Goal: Browse casually: Explore the website without a specific task or goal

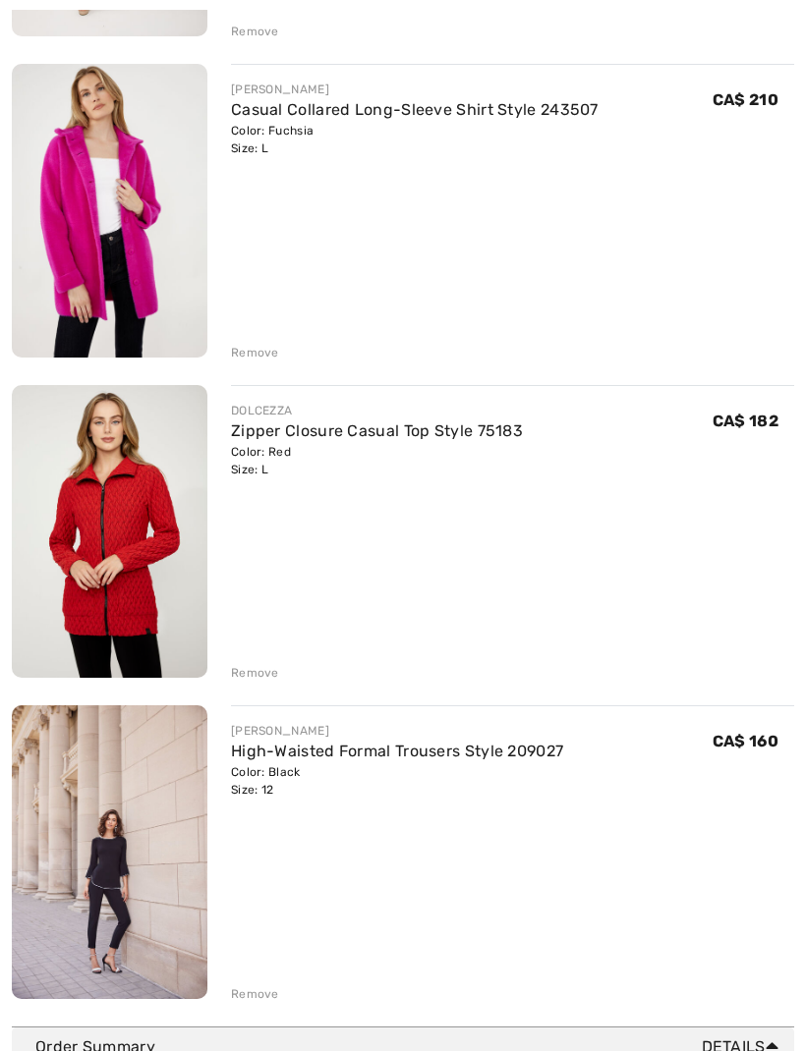
scroll to position [1545, 0]
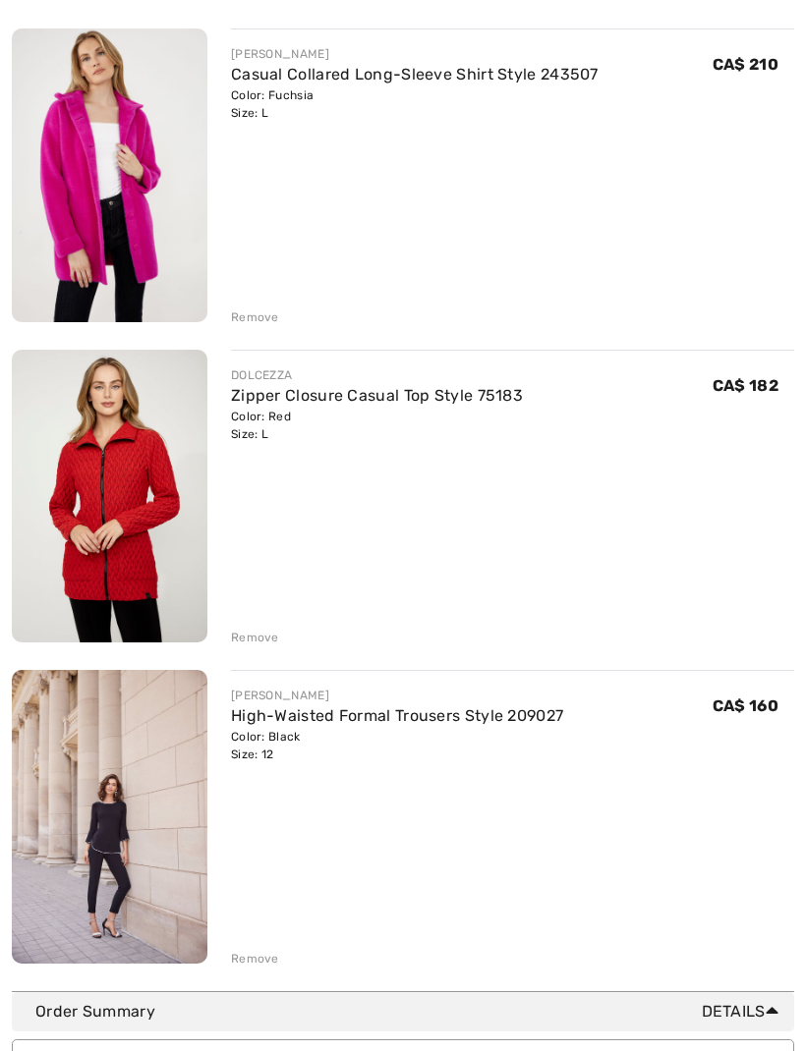
click at [262, 966] on div "Remove" at bounding box center [255, 959] width 48 height 18
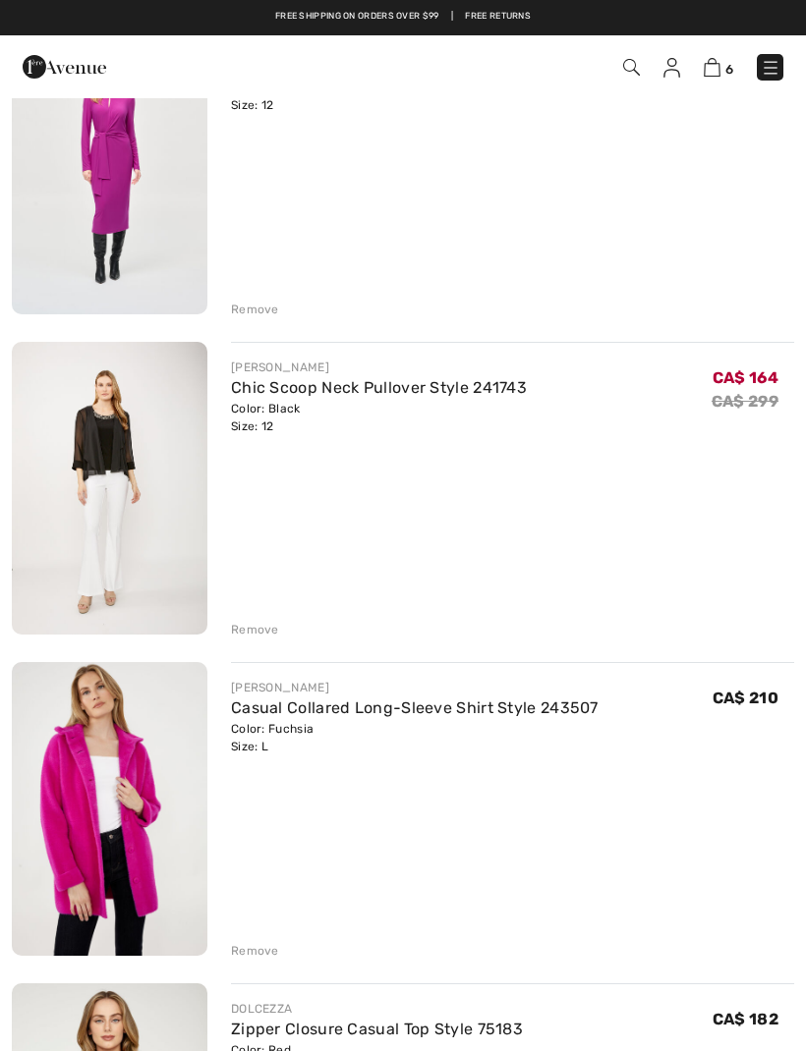
scroll to position [912, 0]
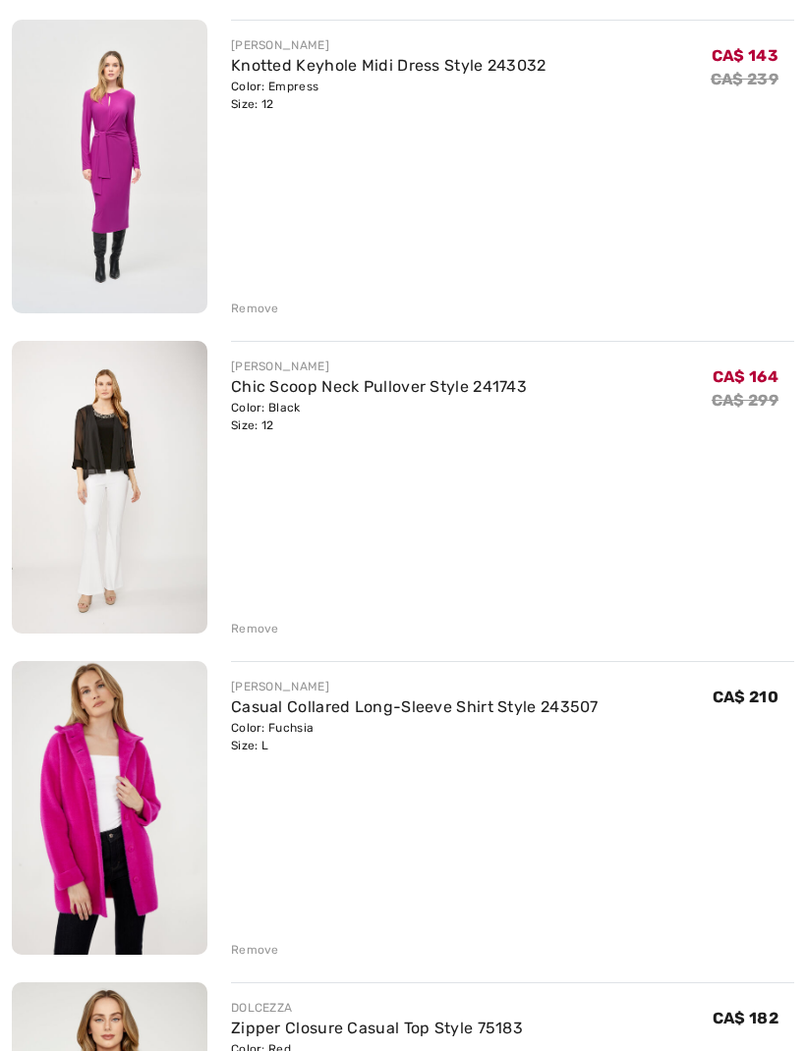
click at [138, 448] on img at bounding box center [110, 488] width 196 height 294
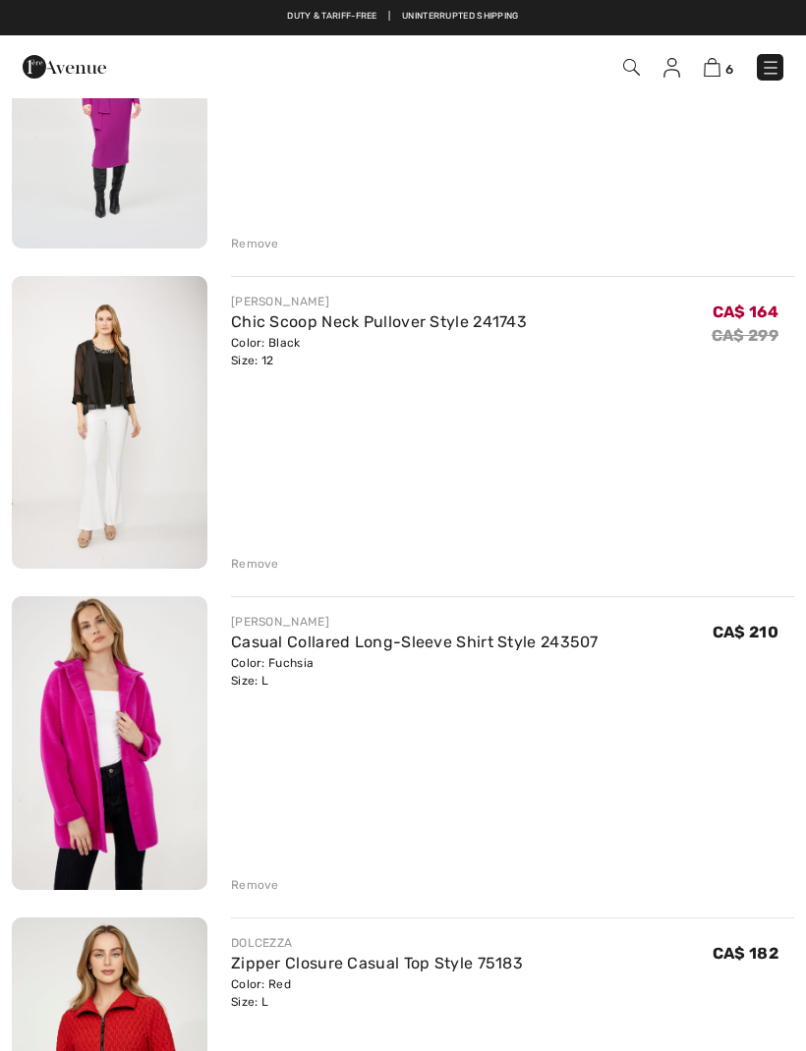
click at [263, 562] on div "Remove" at bounding box center [255, 564] width 48 height 18
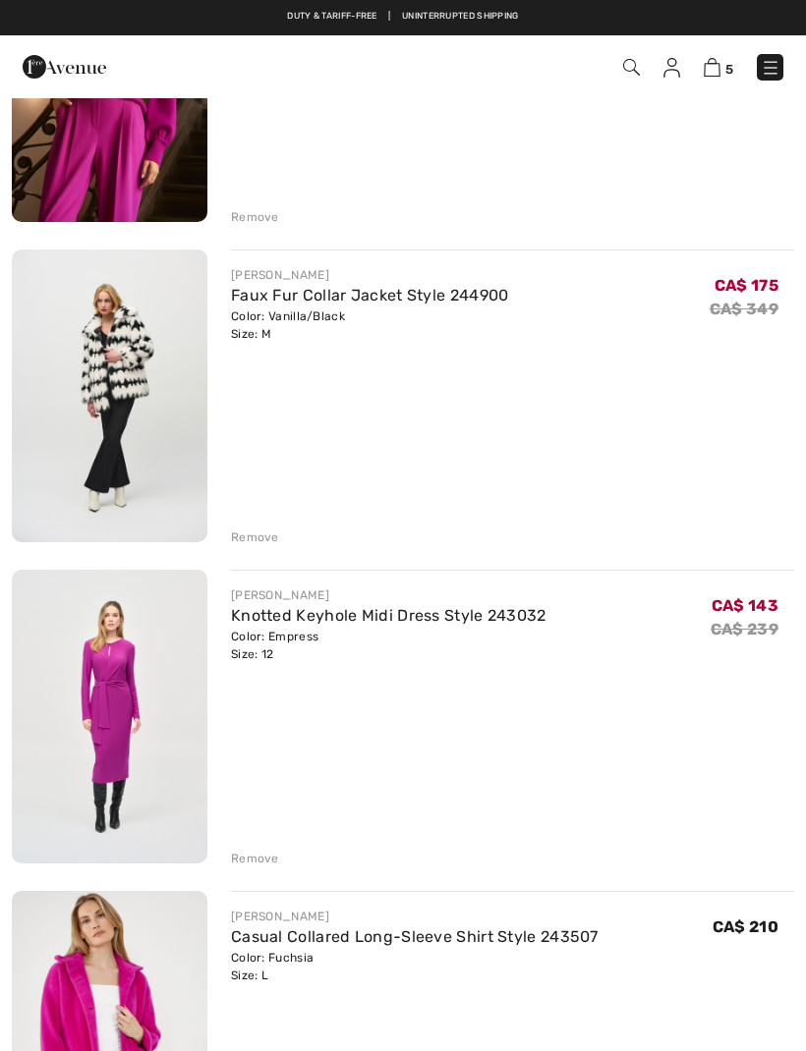
scroll to position [360, 0]
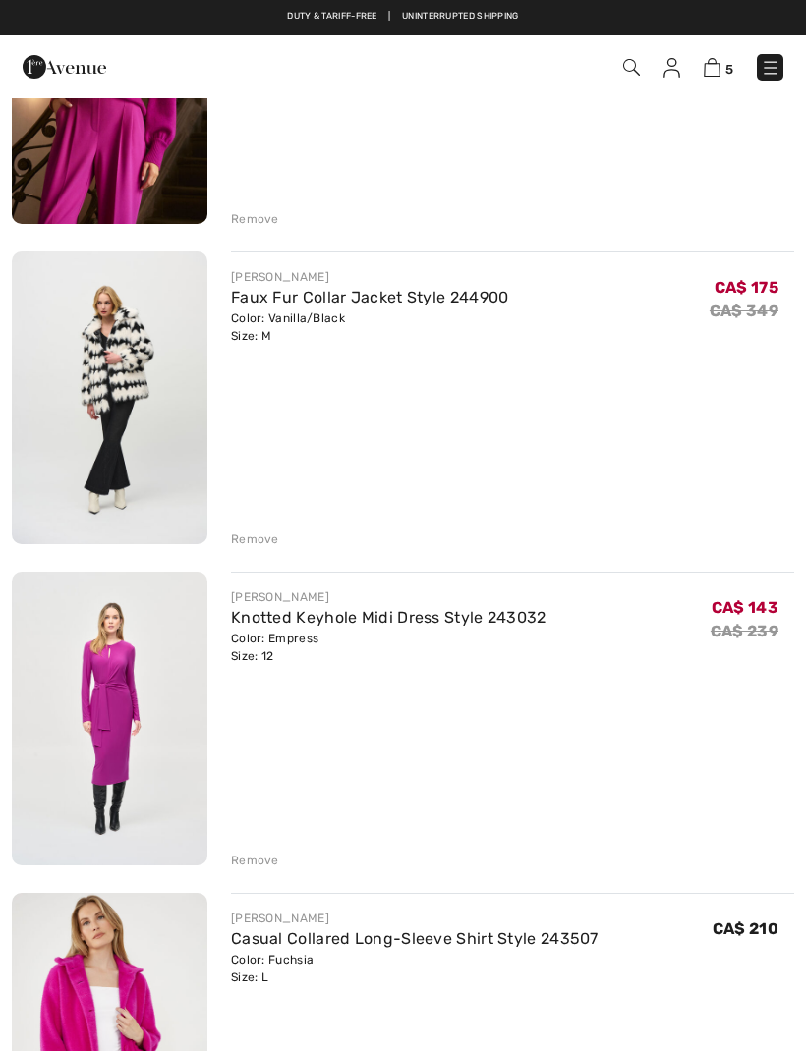
click at [143, 697] on img at bounding box center [110, 719] width 196 height 294
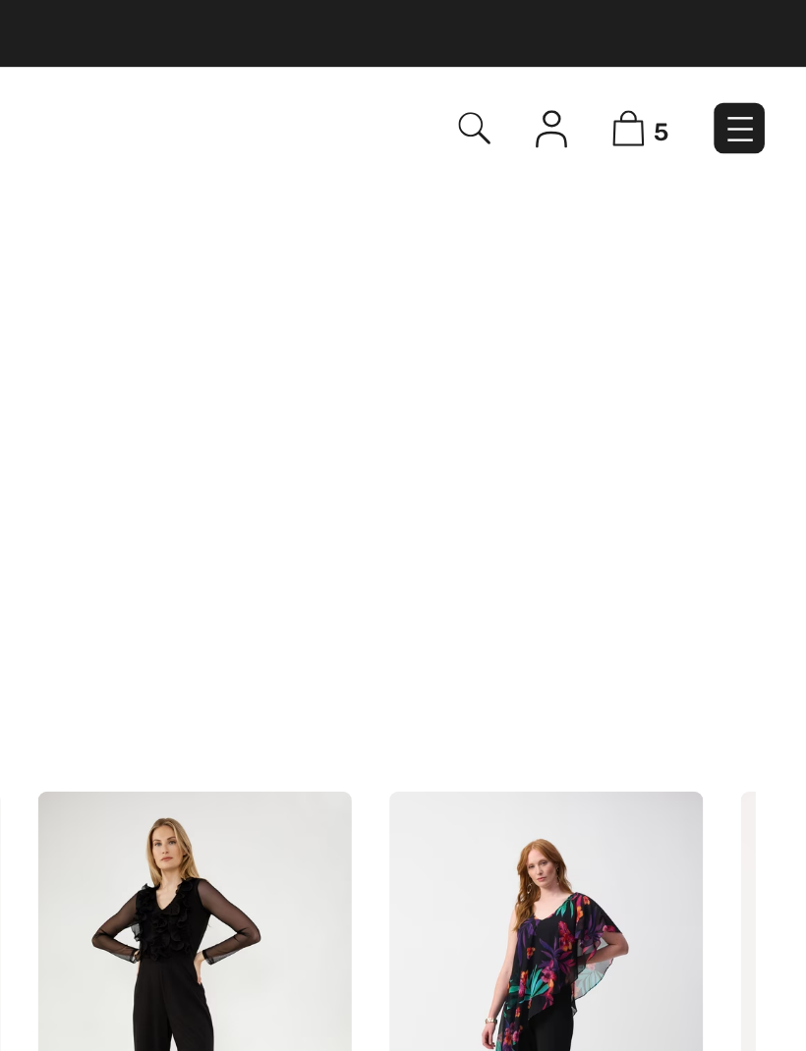
scroll to position [1487, 0]
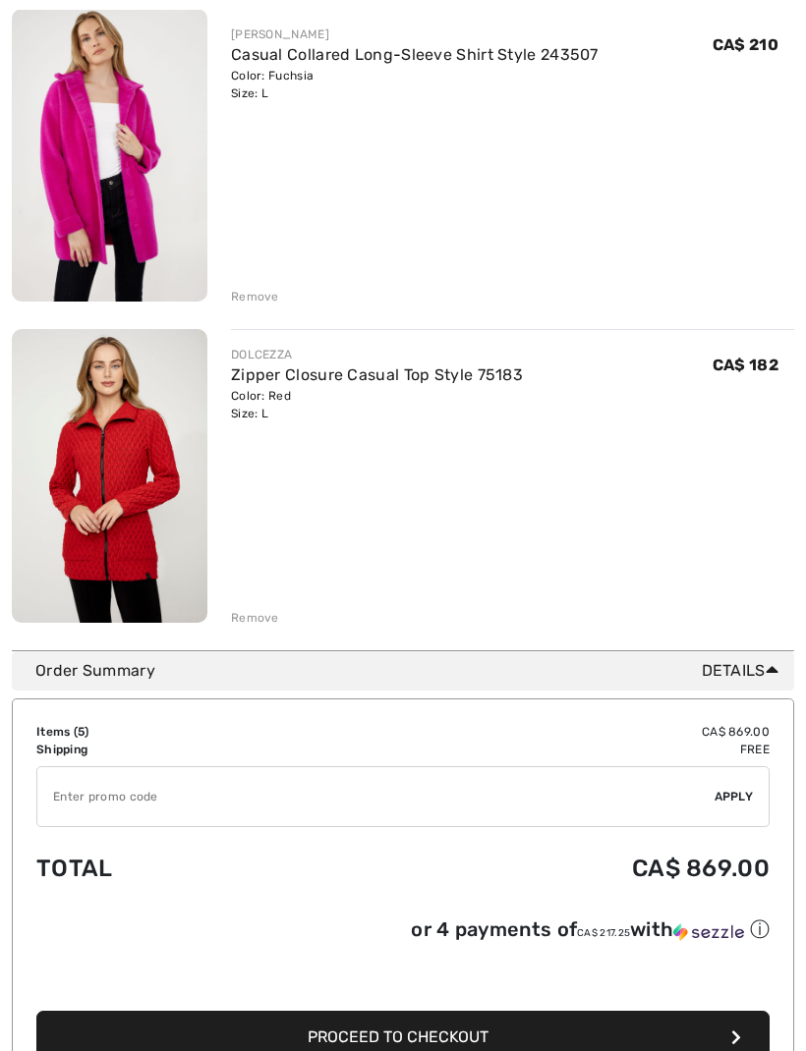
scroll to position [1245, 0]
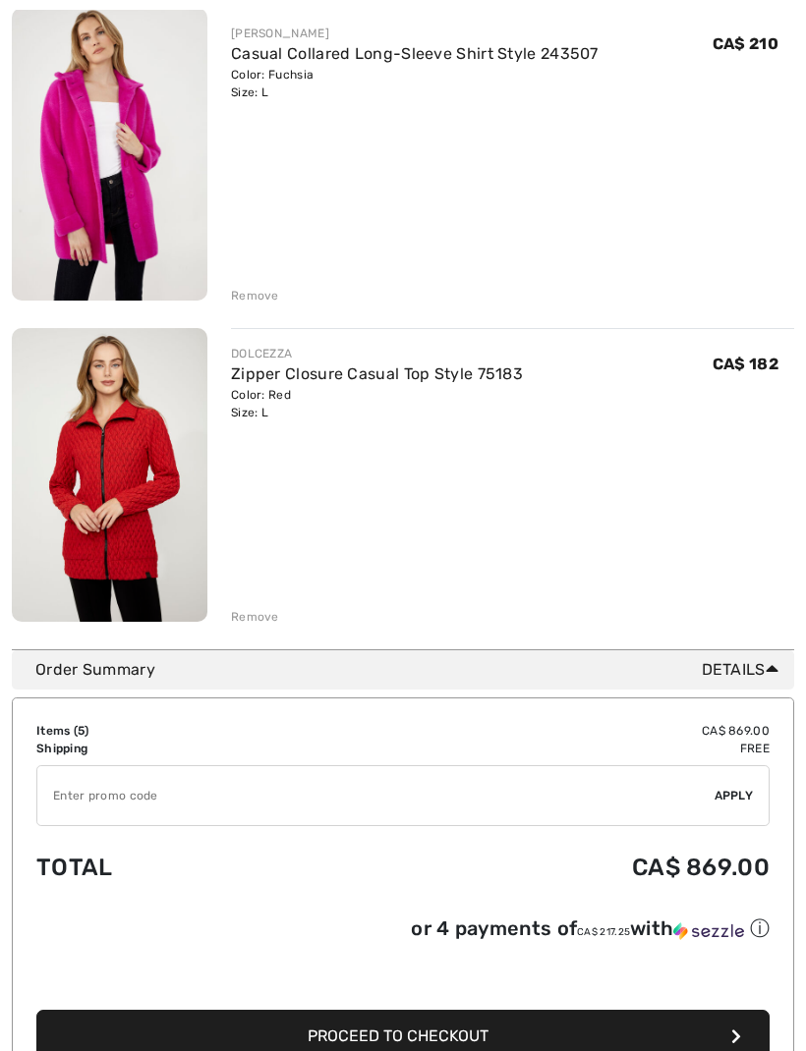
click at [282, 409] on div "Color: Red Size: L" at bounding box center [377, 403] width 292 height 35
click at [392, 383] on link "Zipper Closure Casual Top Style 75183" at bounding box center [377, 374] width 292 height 19
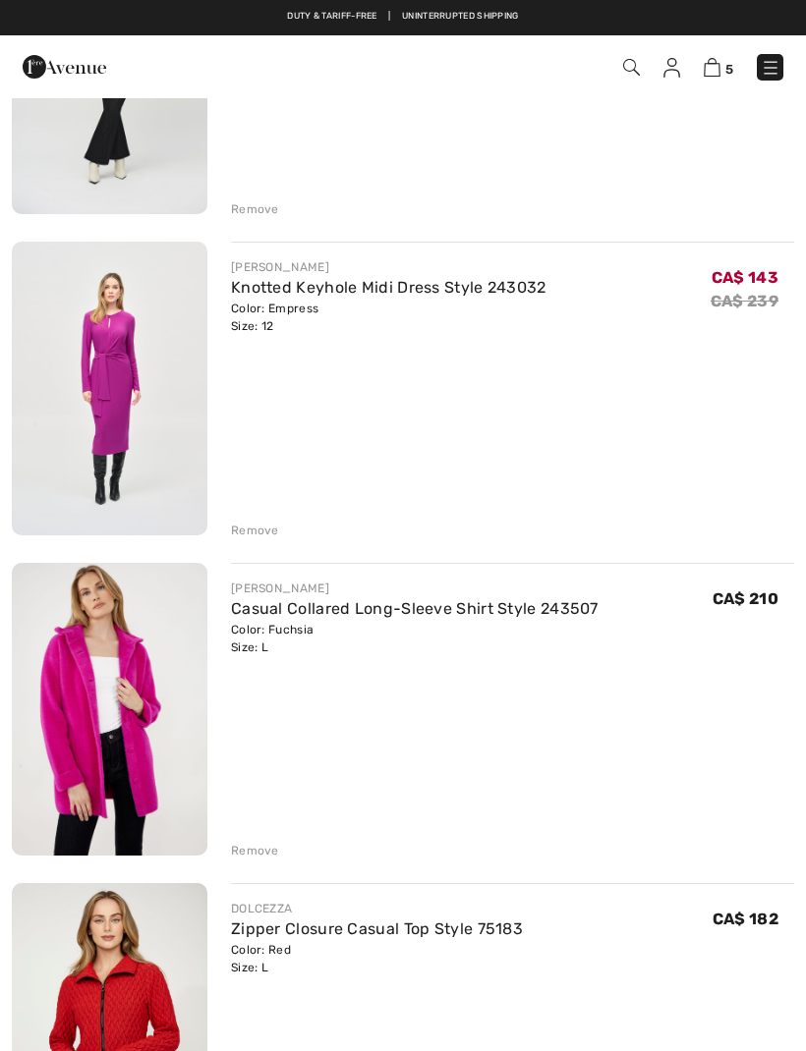
scroll to position [668, 0]
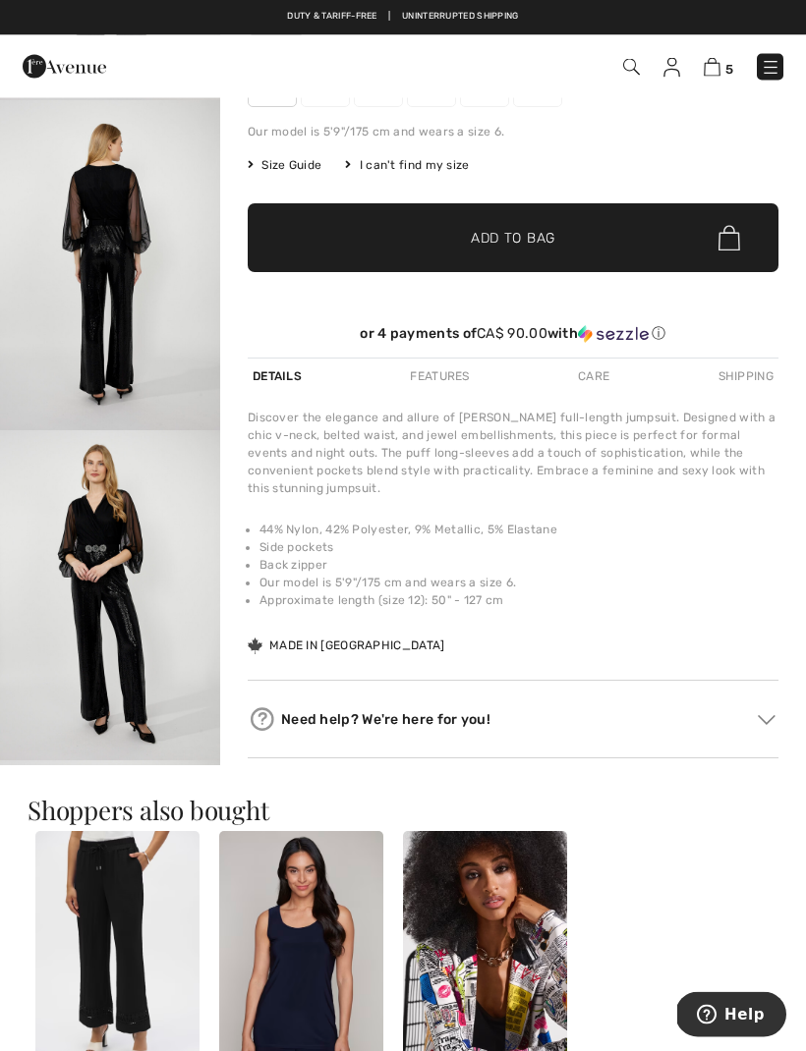
scroll to position [319, 0]
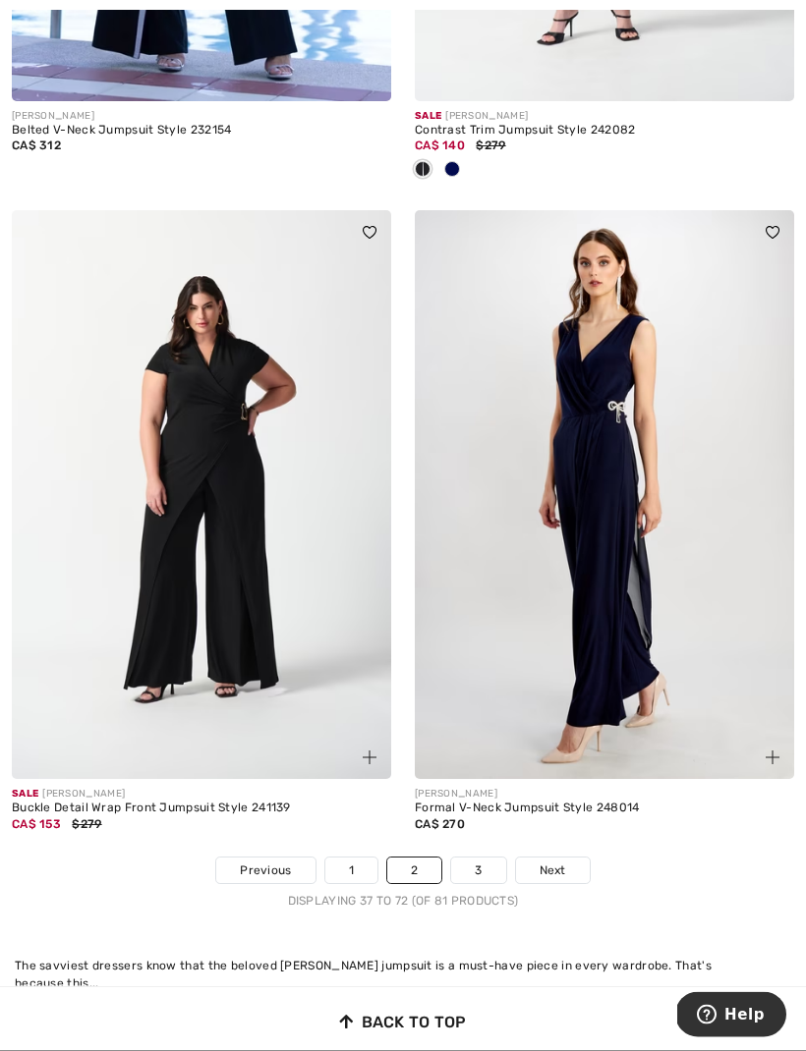
scroll to position [11663, 0]
click at [502, 865] on link "3" at bounding box center [478, 871] width 54 height 26
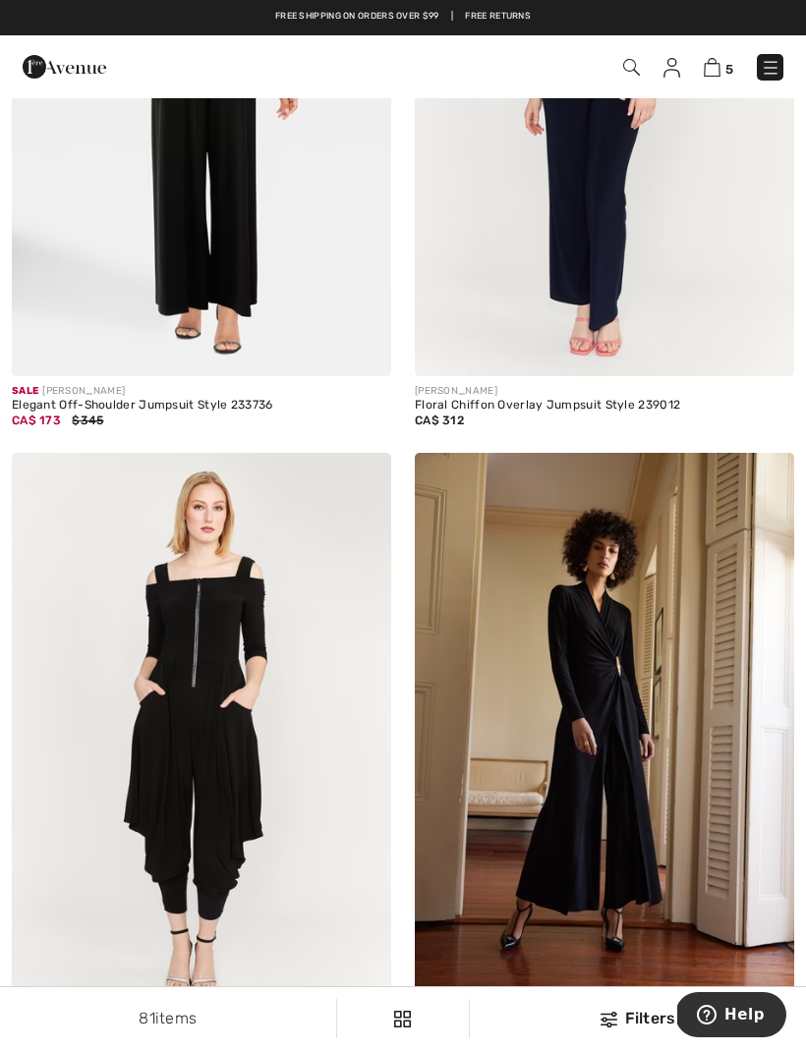
scroll to position [1689, 0]
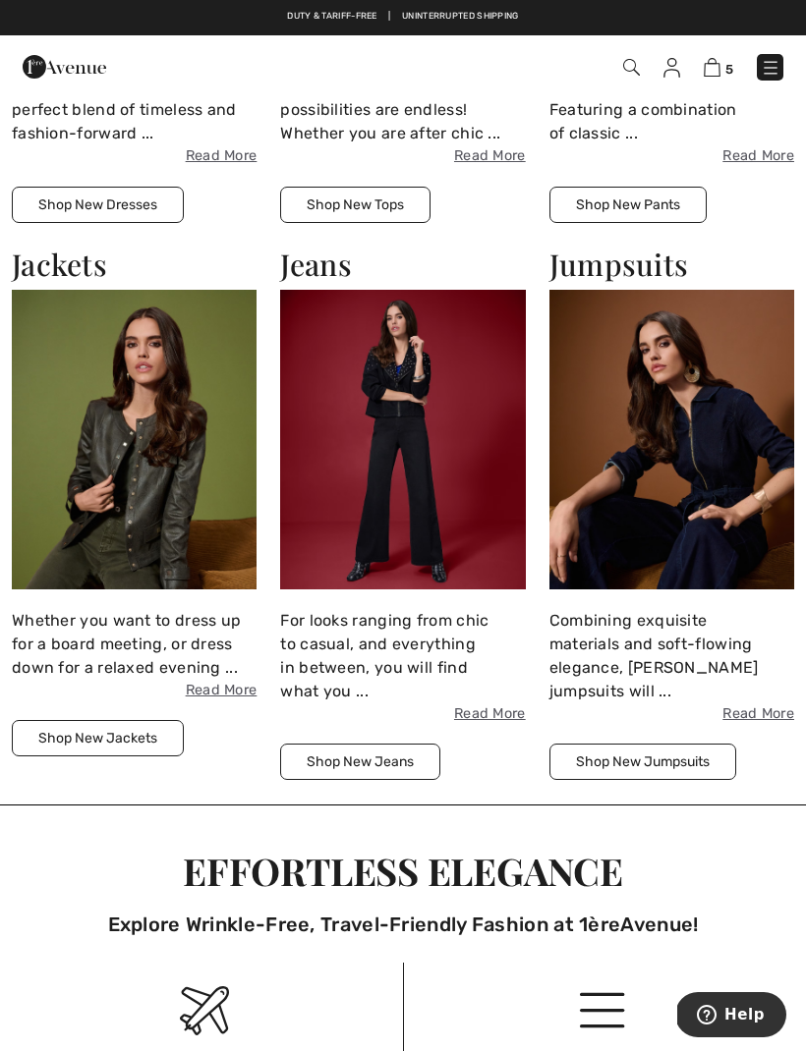
click at [157, 467] on img at bounding box center [134, 439] width 245 height 299
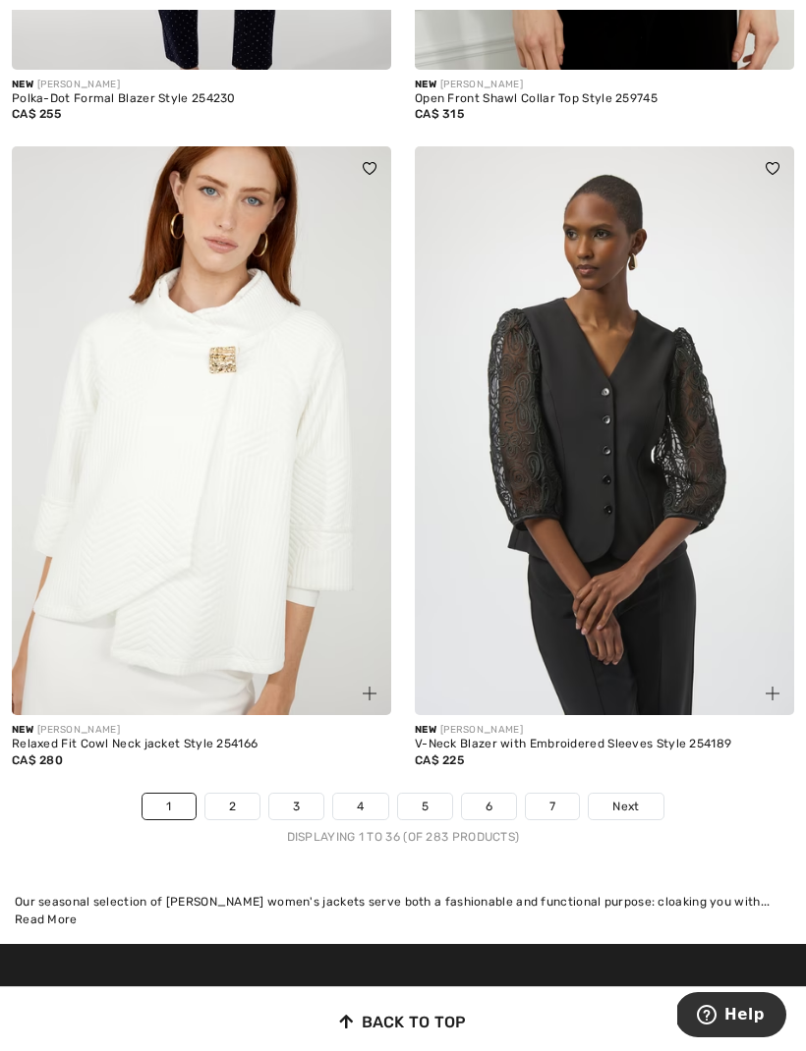
scroll to position [11679, 0]
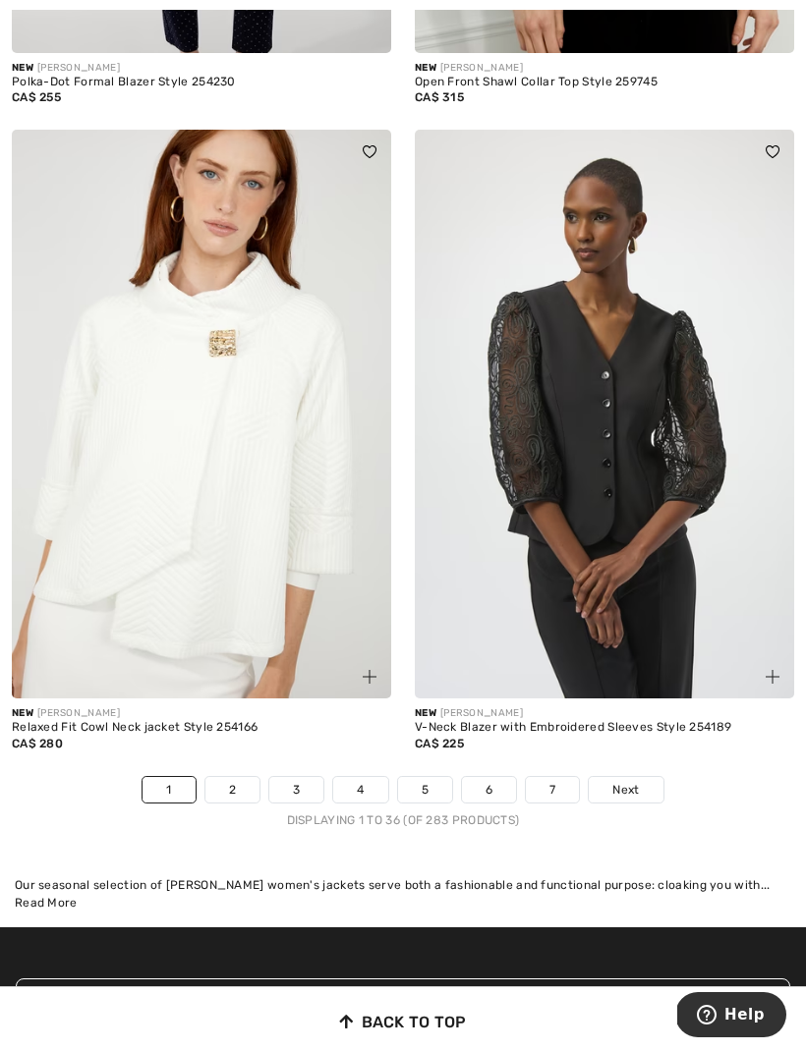
click at [258, 779] on link "2" at bounding box center [232, 790] width 54 height 26
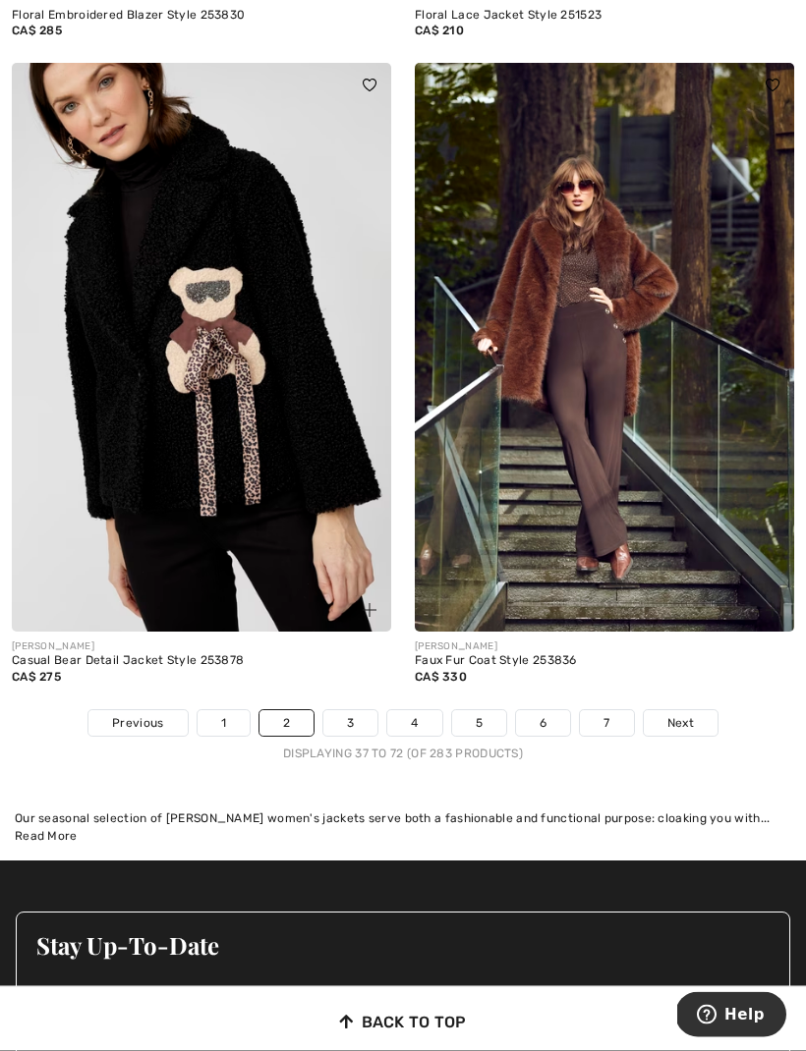
scroll to position [11727, 0]
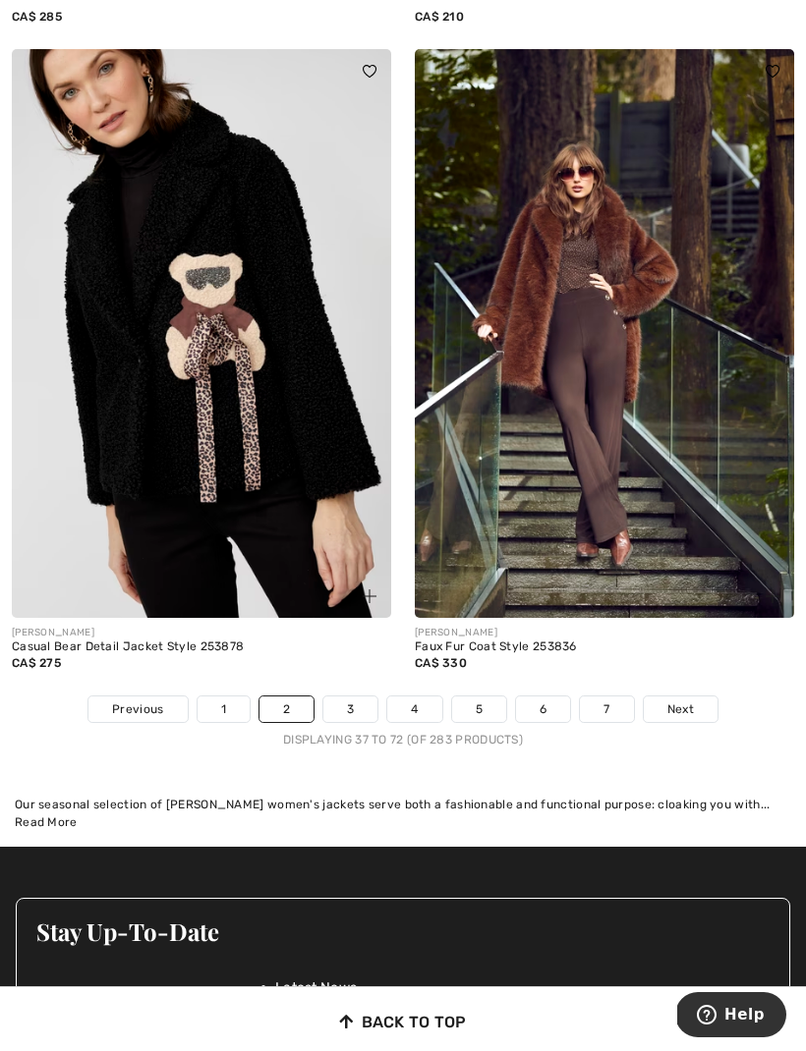
click at [358, 707] on link "3" at bounding box center [350, 710] width 54 height 26
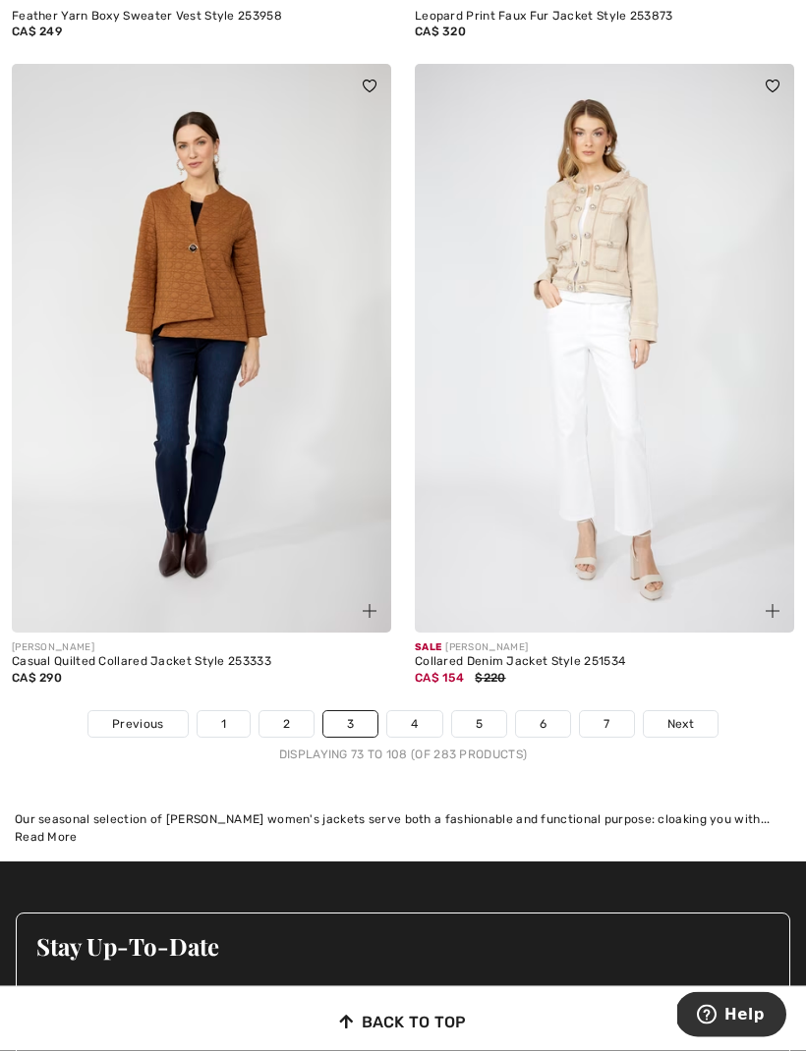
scroll to position [11755, 0]
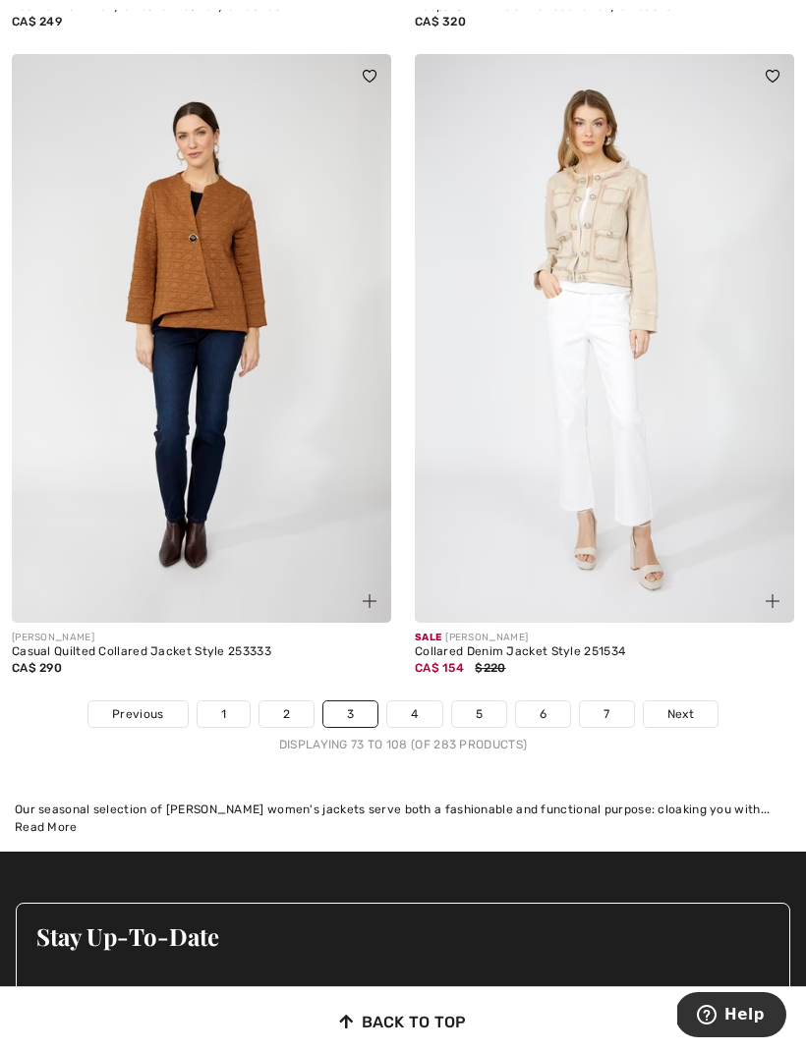
click at [439, 709] on link "4" at bounding box center [414, 715] width 54 height 26
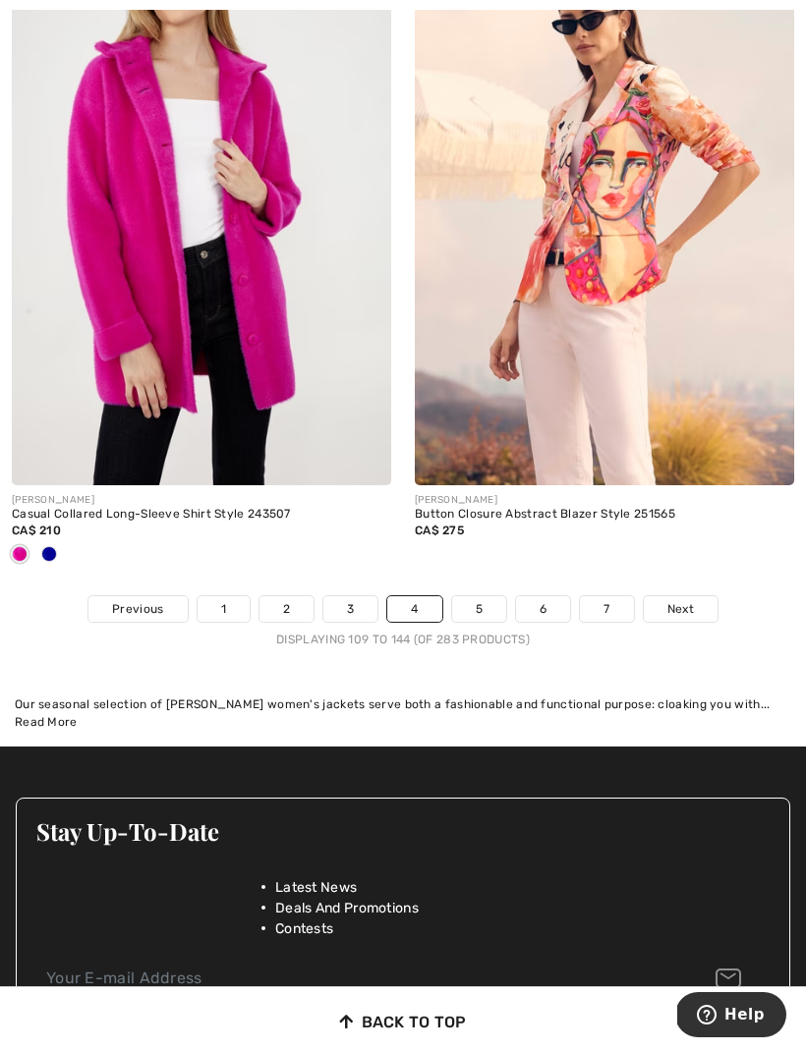
scroll to position [11848, 0]
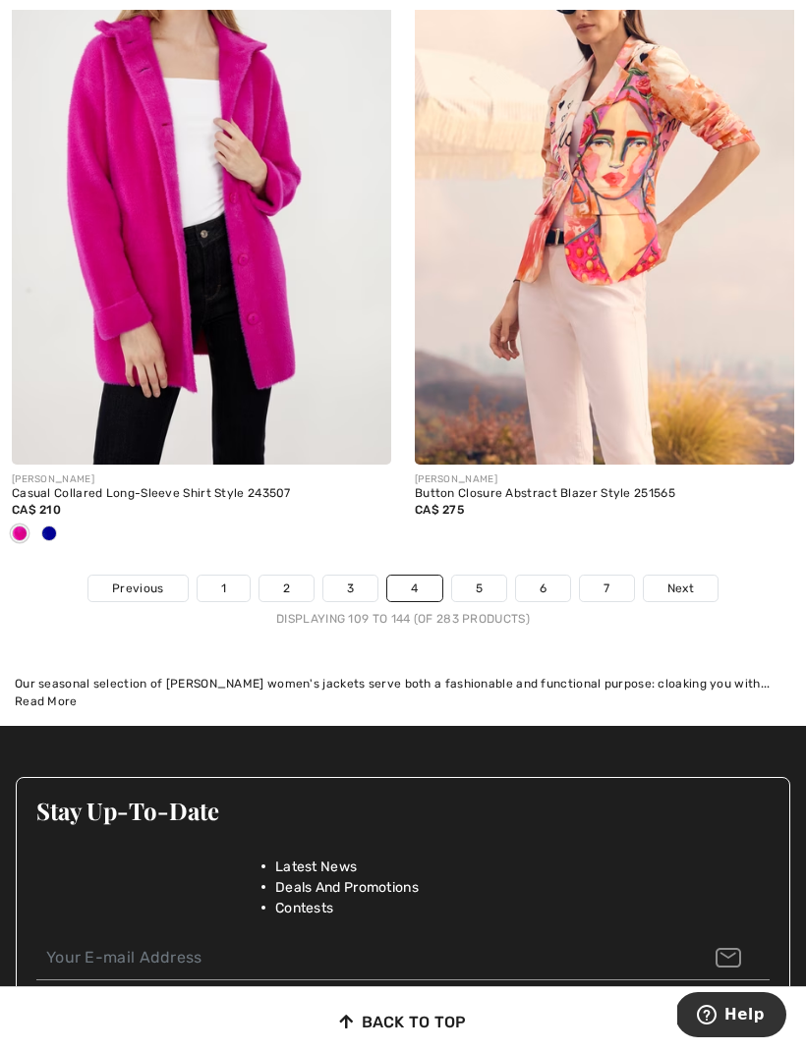
click at [488, 584] on link "5" at bounding box center [479, 589] width 54 height 26
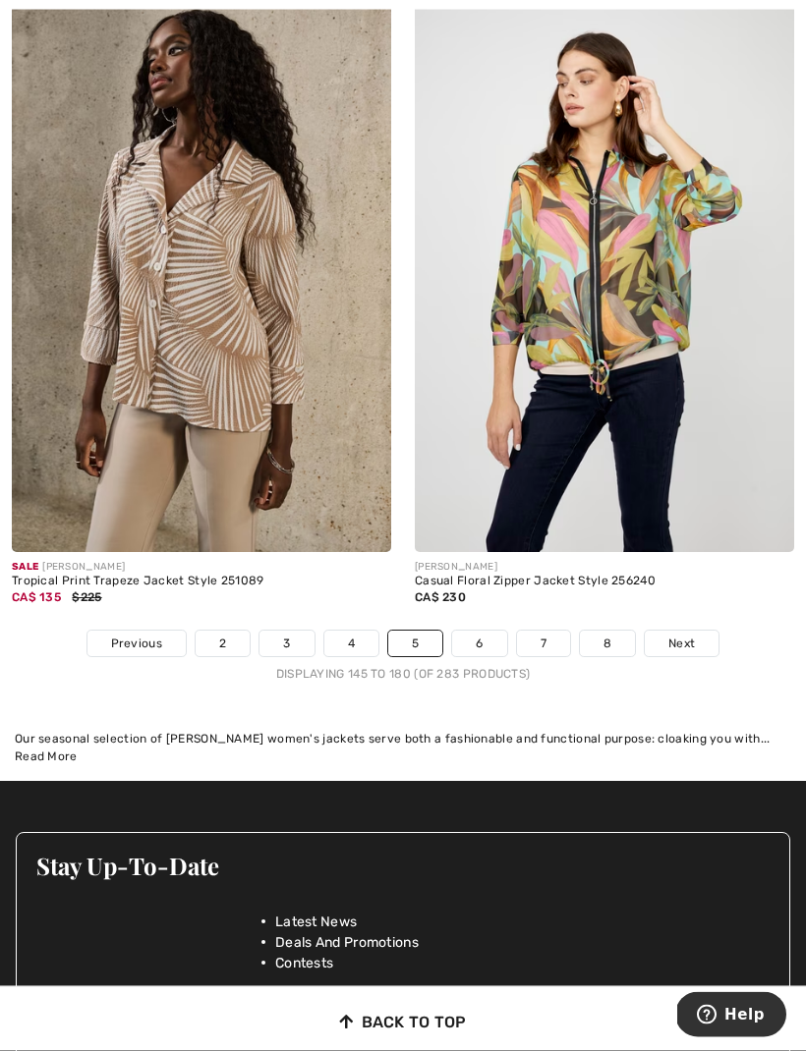
scroll to position [11858, 0]
click at [504, 635] on link "6" at bounding box center [479, 644] width 54 height 26
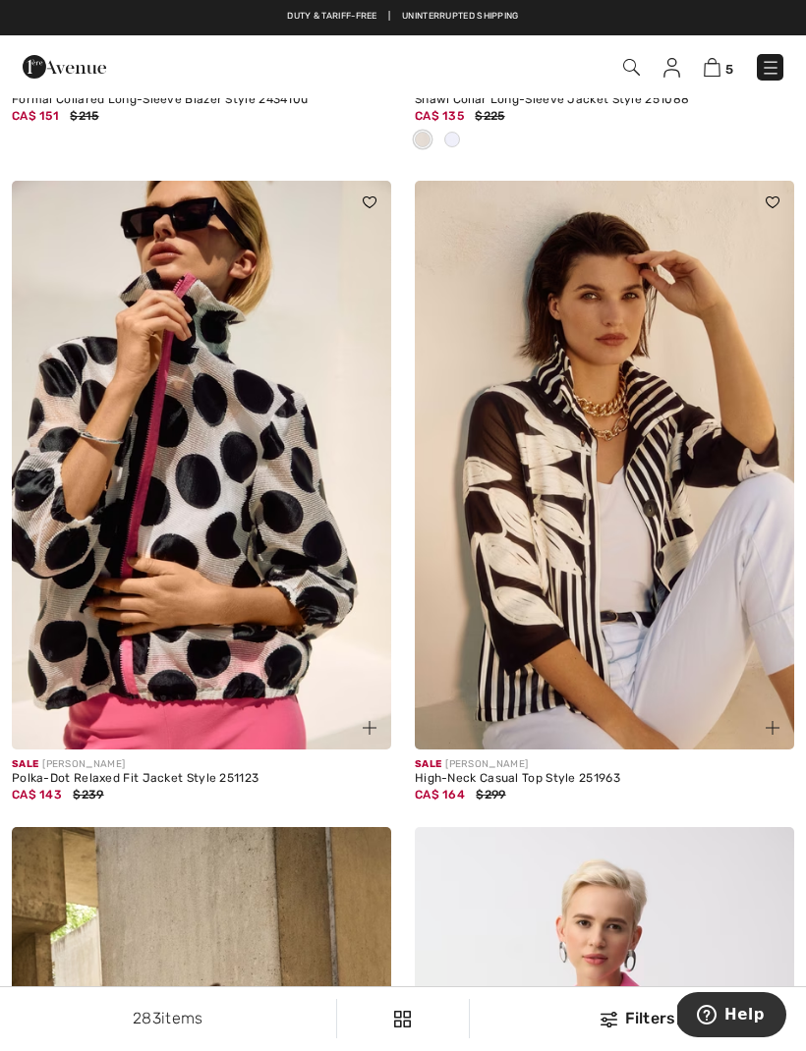
scroll to position [5519, 0]
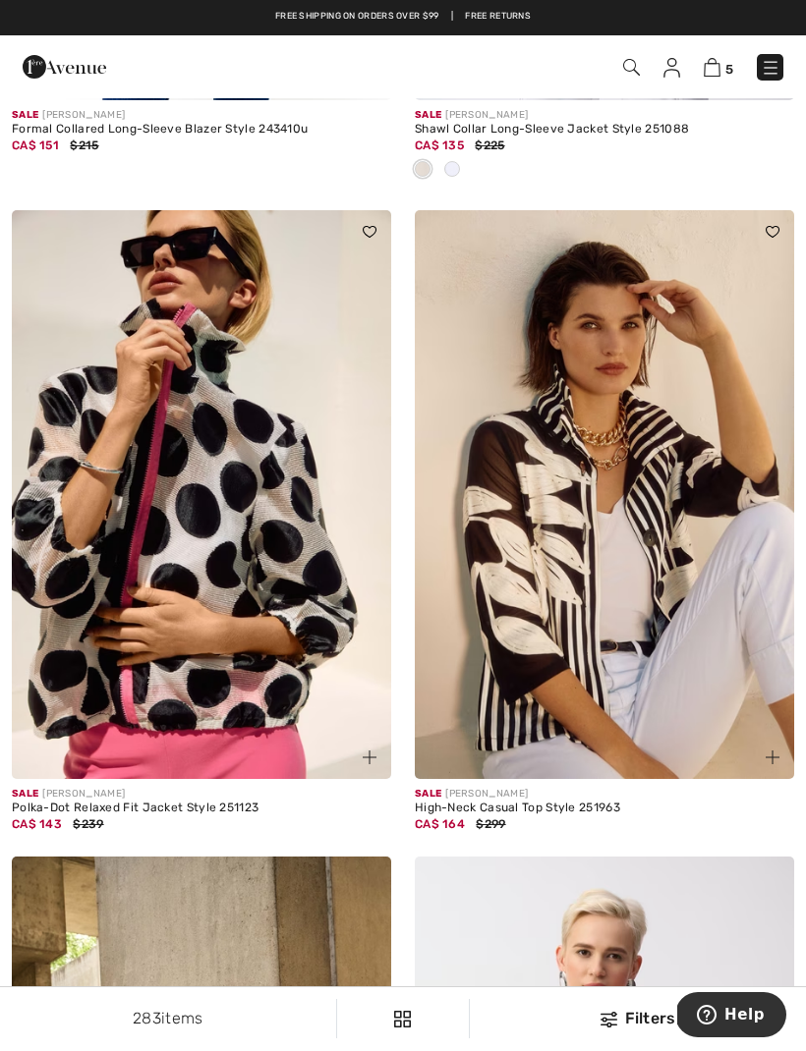
click at [571, 542] on img at bounding box center [604, 494] width 379 height 569
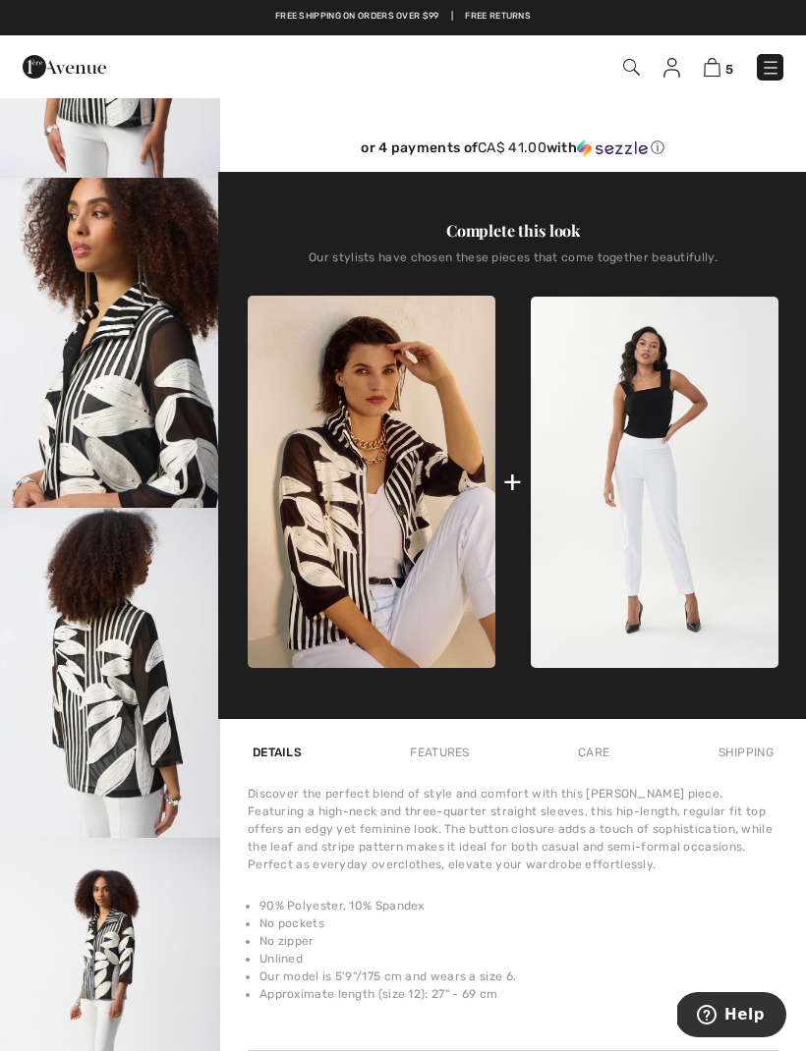
scroll to position [555, 0]
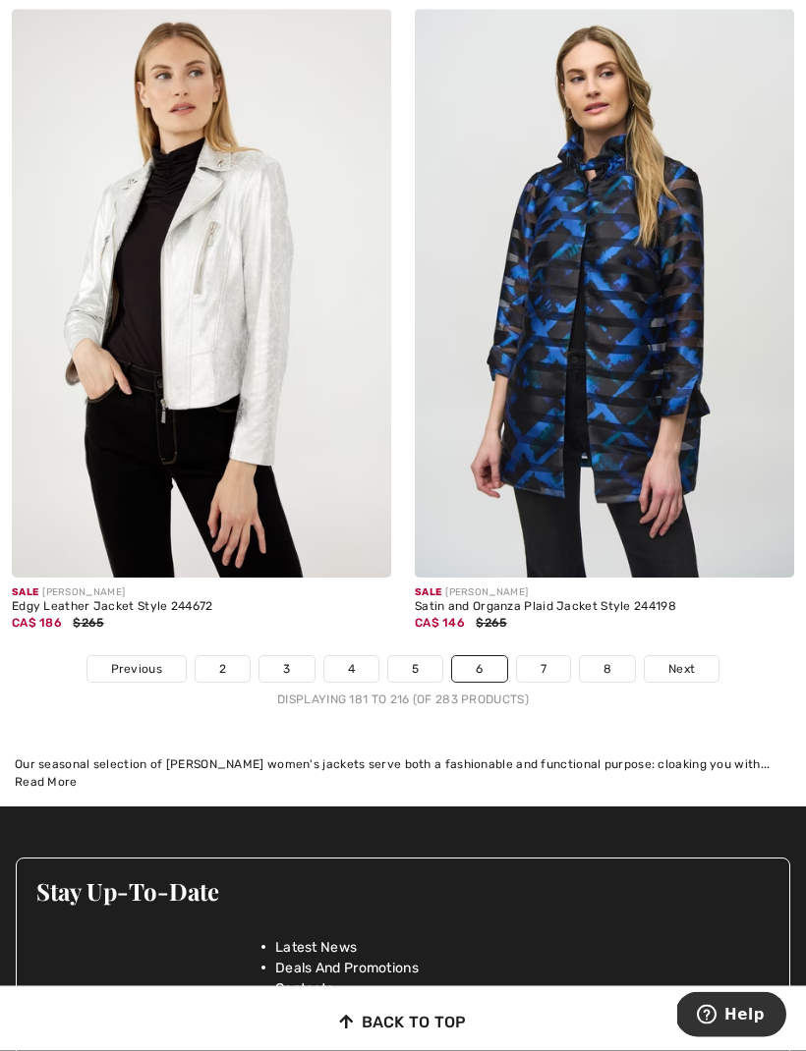
scroll to position [11865, 0]
click at [567, 656] on link "7" at bounding box center [543, 669] width 53 height 26
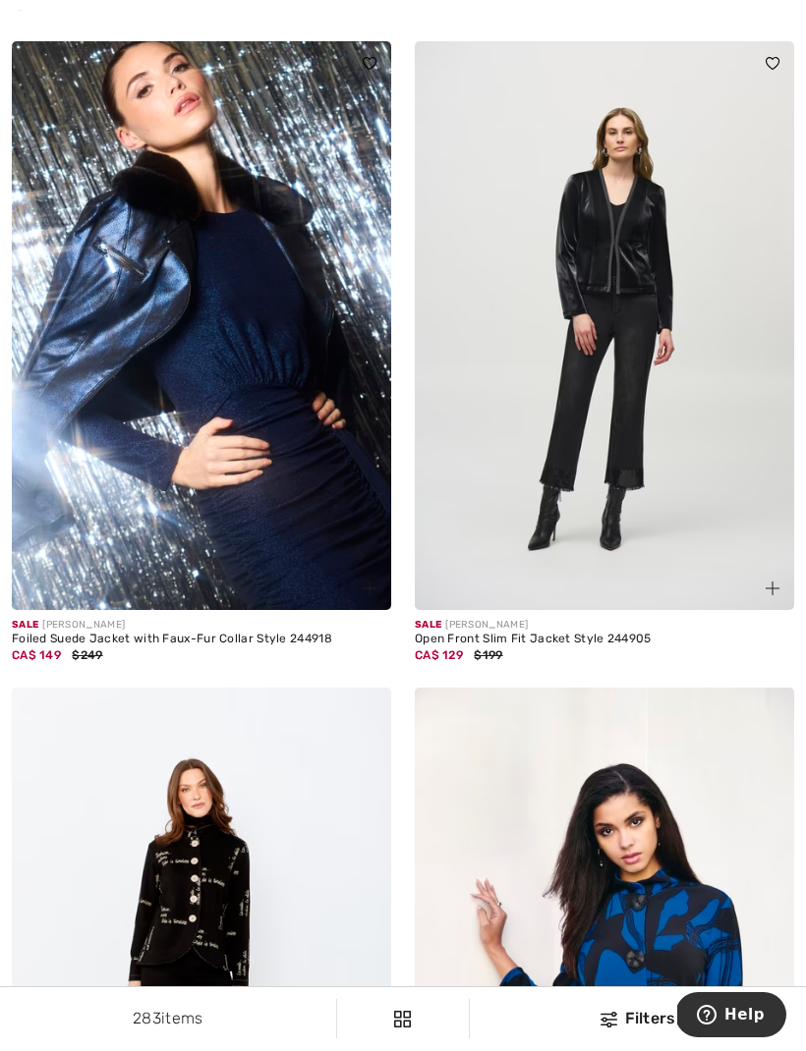
scroll to position [7005, 0]
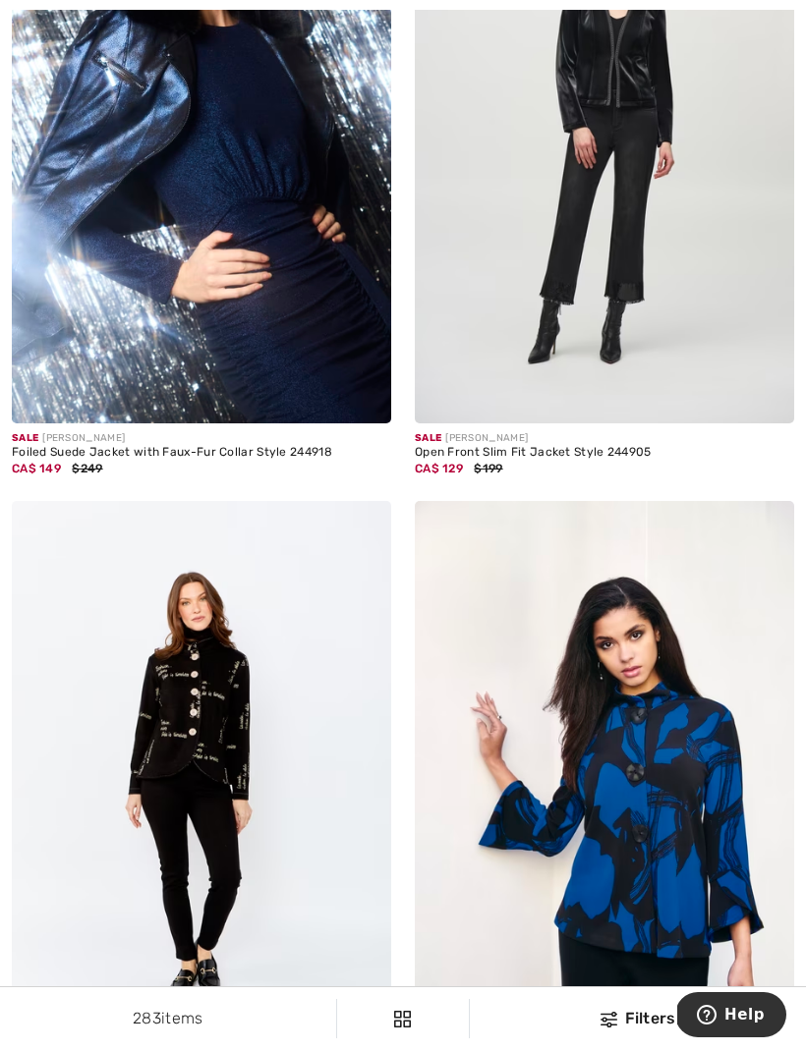
click at [182, 142] on img at bounding box center [201, 139] width 379 height 569
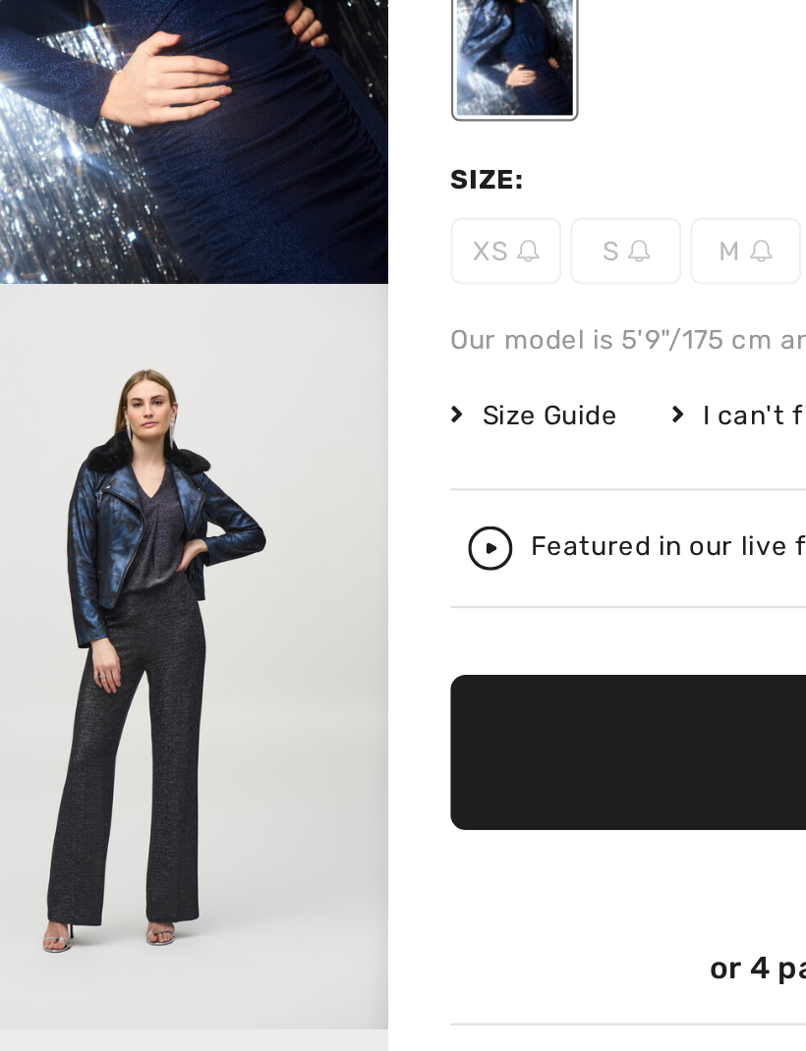
scroll to position [11, 0]
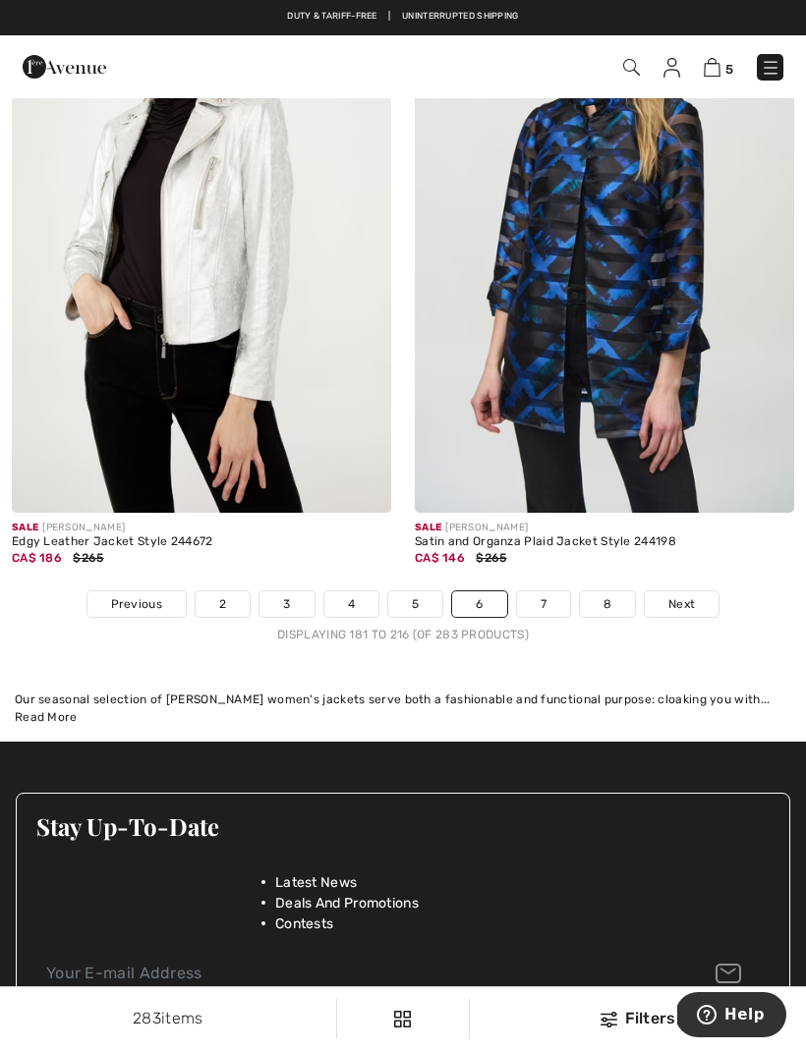
click at [562, 626] on div "Displaying 181 to 216 (of 283 products)" at bounding box center [403, 635] width 806 height 18
click at [563, 601] on link "7" at bounding box center [543, 605] width 53 height 26
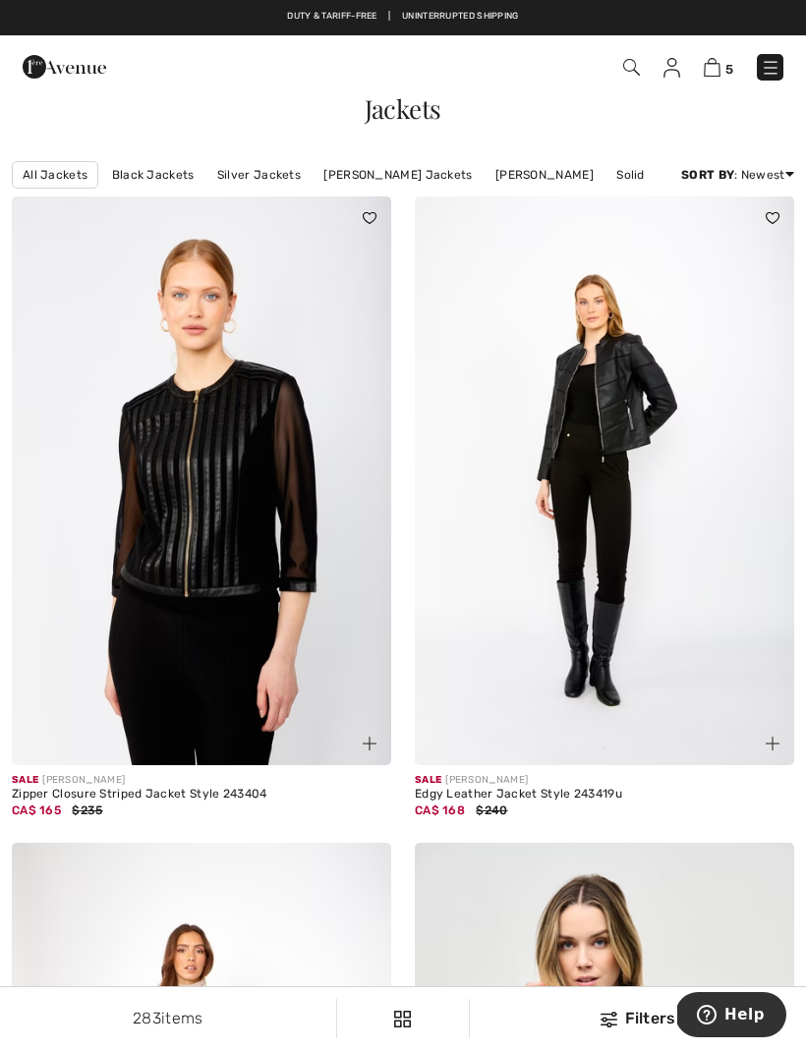
checkbox input "true"
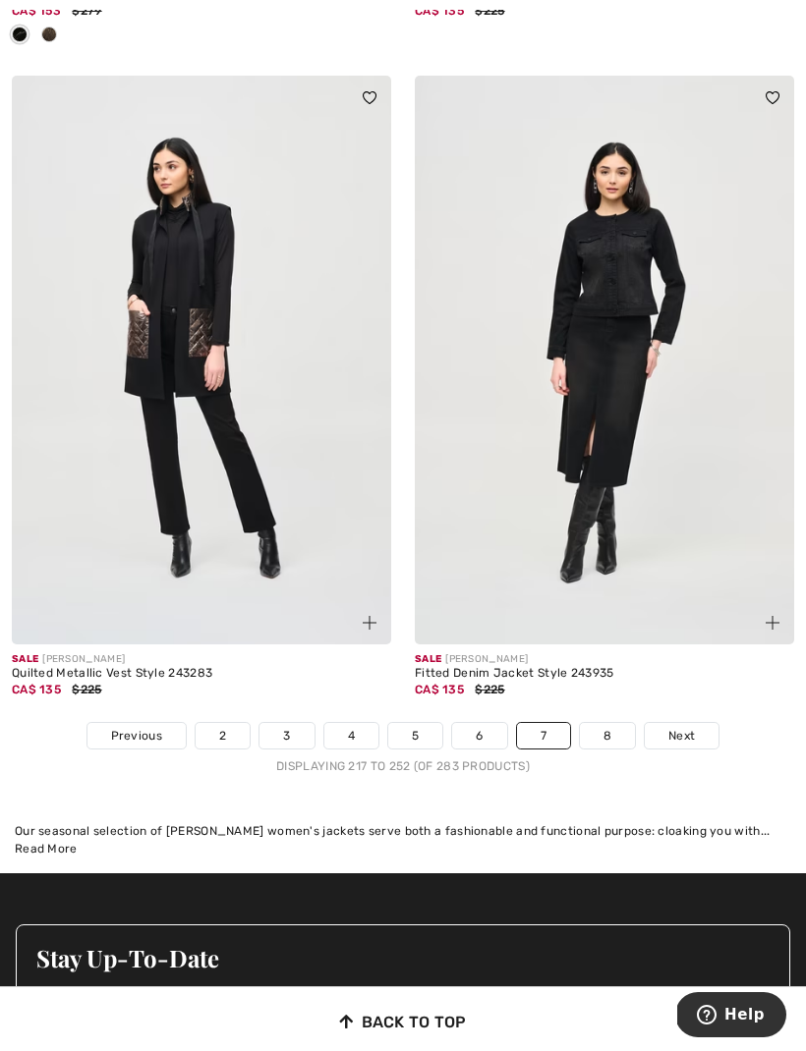
scroll to position [11671, 0]
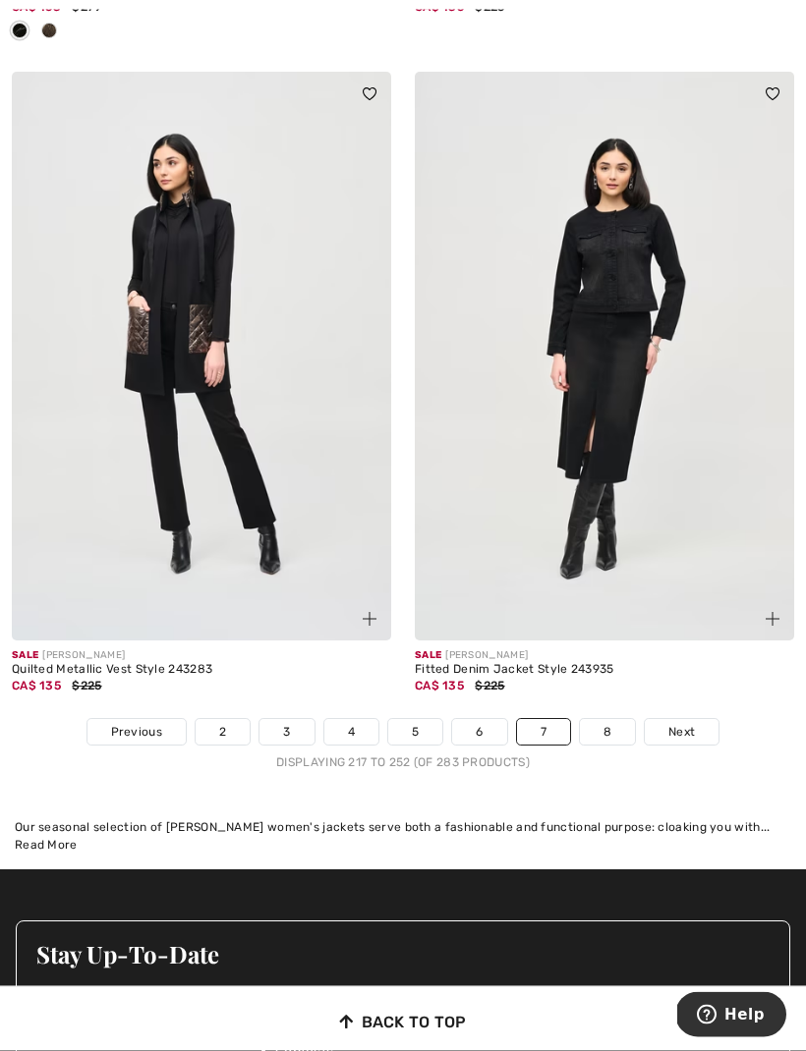
click at [632, 730] on link "8" at bounding box center [607, 733] width 55 height 26
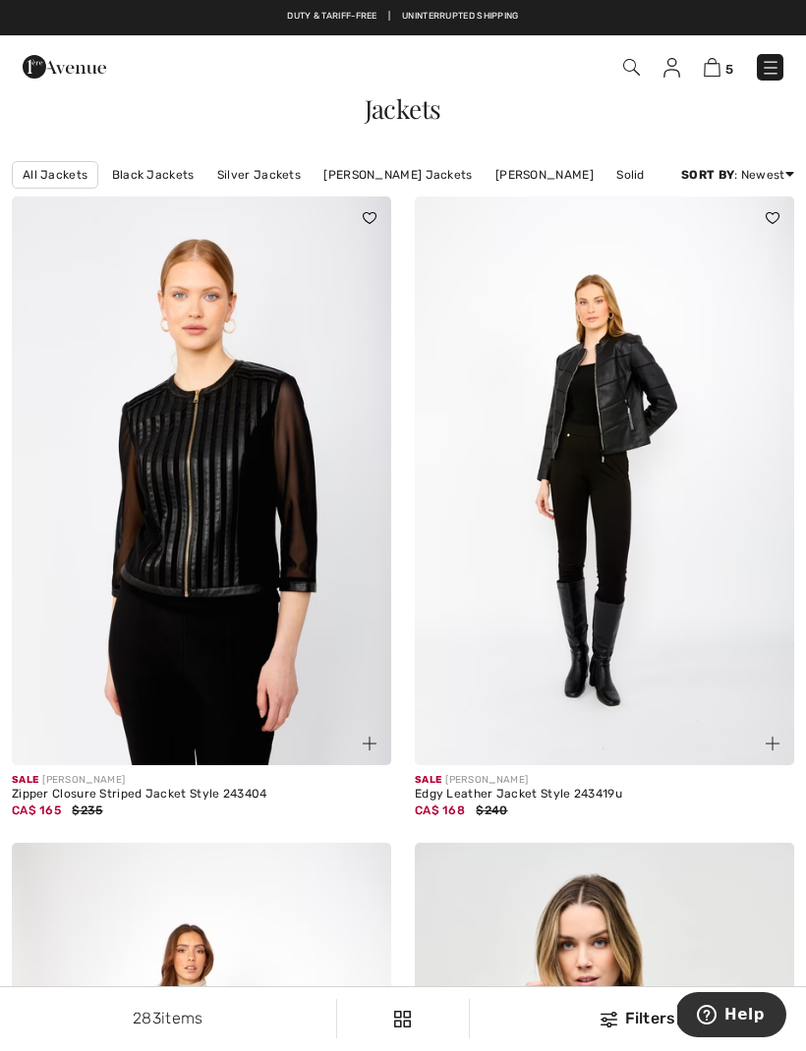
click at [410, 187] on link "[PERSON_NAME] Jackets" at bounding box center [397, 175] width 168 height 26
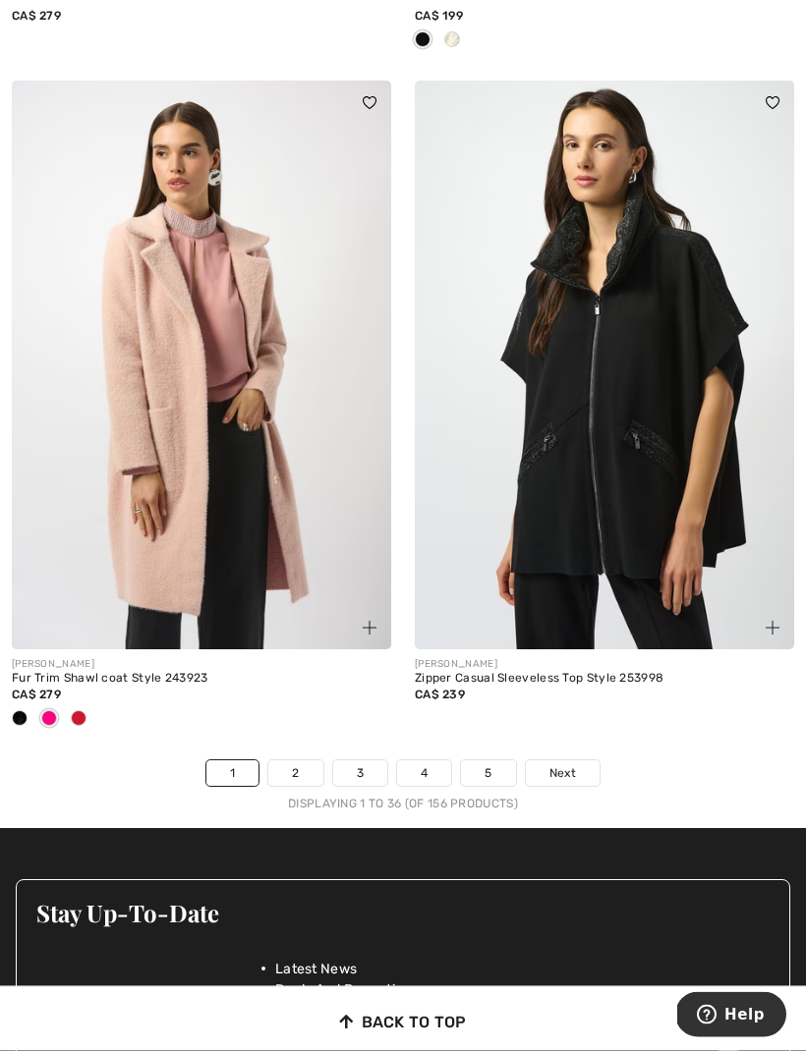
scroll to position [11889, 0]
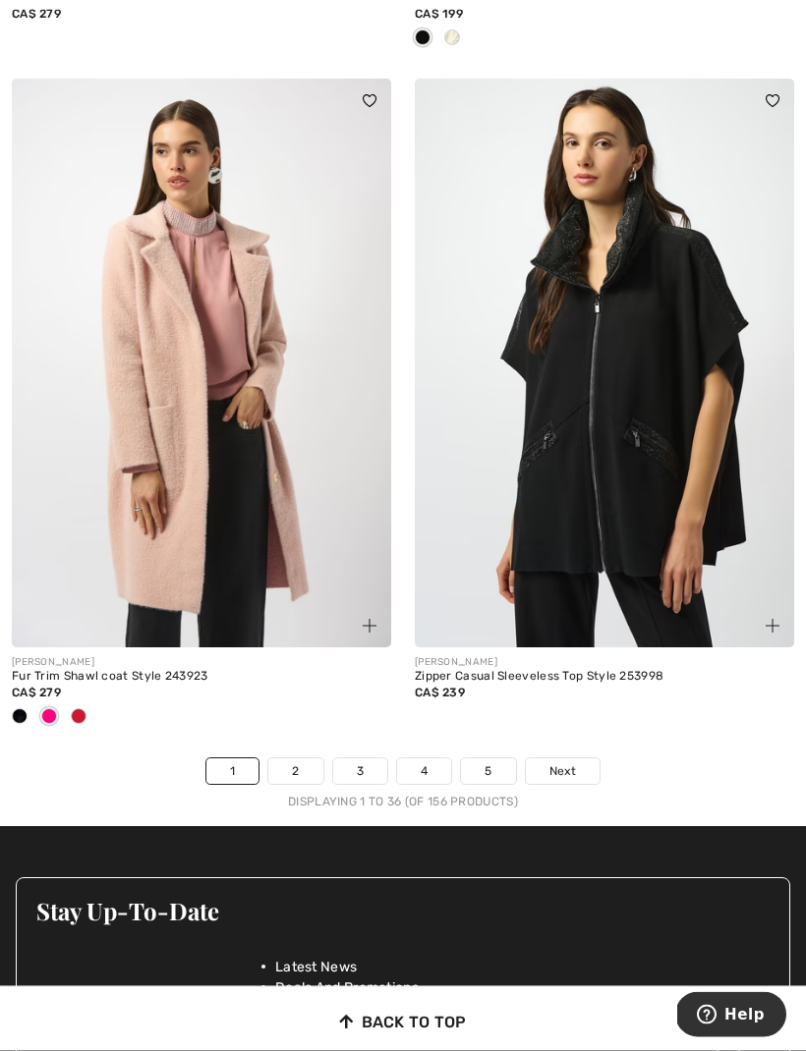
click at [301, 766] on link "2" at bounding box center [295, 773] width 54 height 26
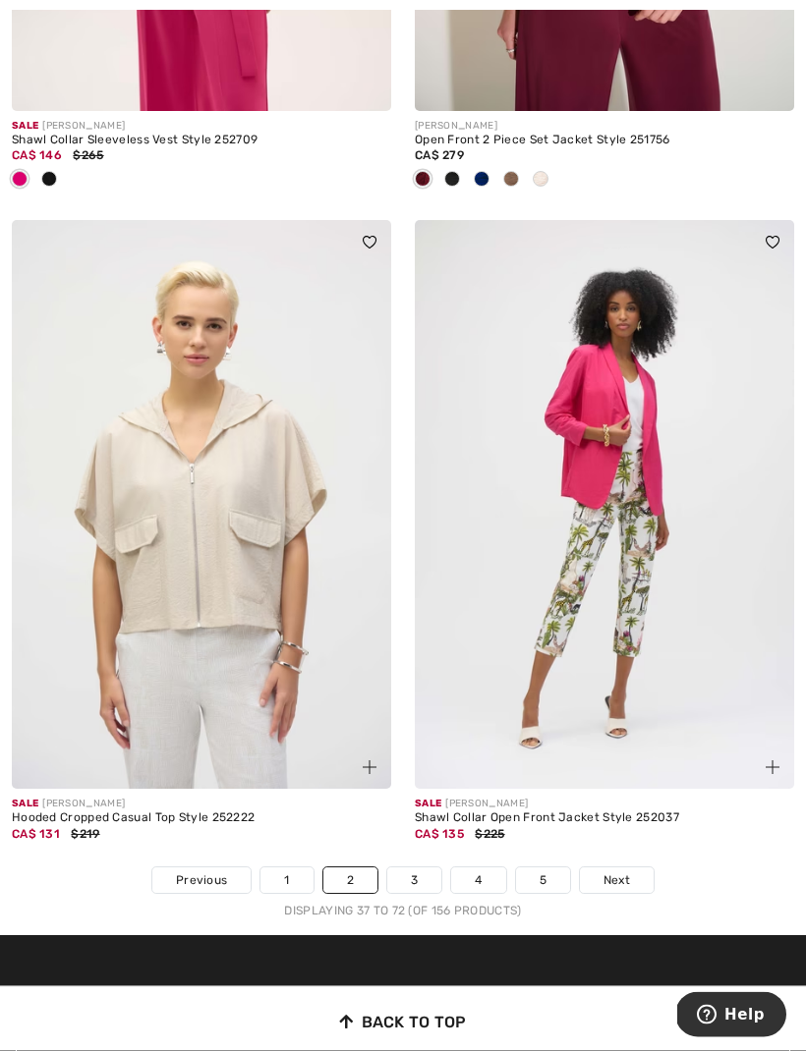
scroll to position [11587, 0]
click at [431, 877] on link "3" at bounding box center [414, 881] width 54 height 26
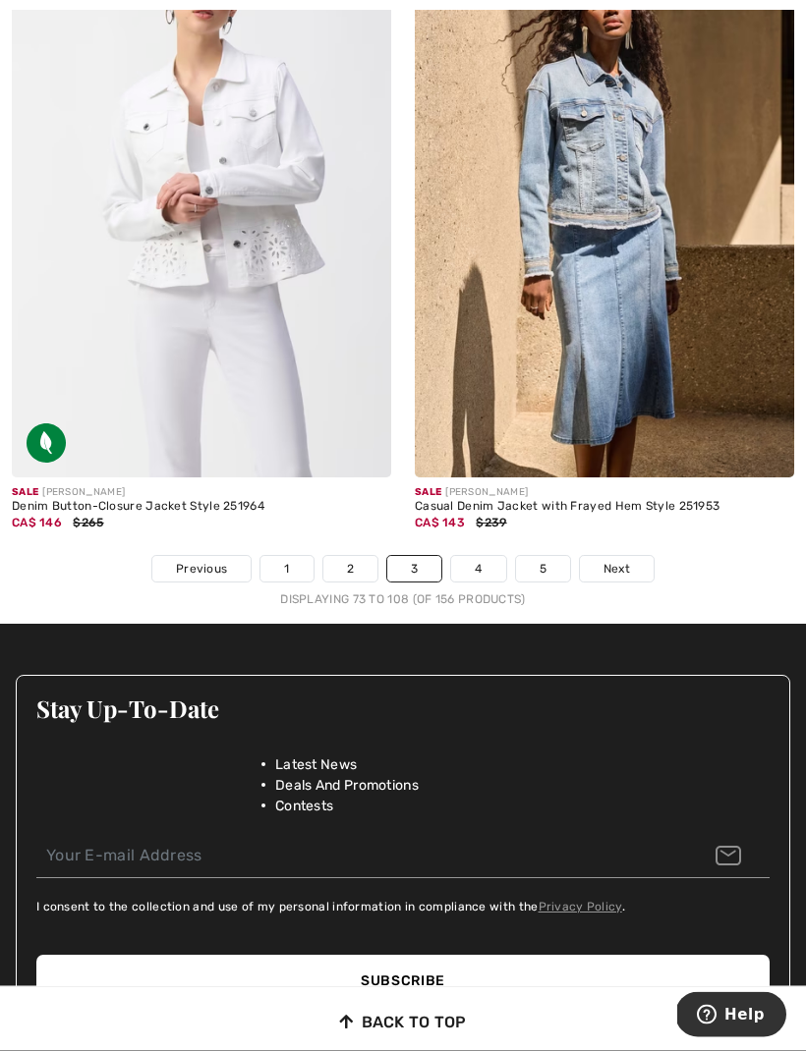
scroll to position [12060, 0]
click at [502, 567] on link "4" at bounding box center [478, 569] width 54 height 26
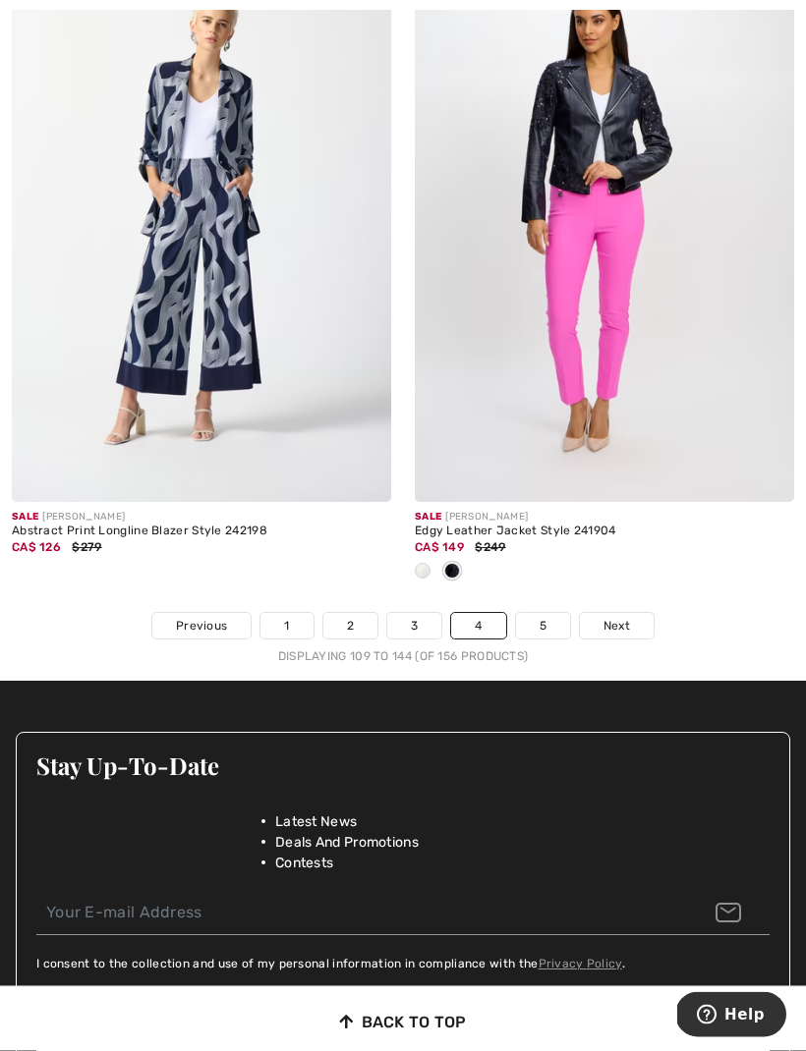
scroll to position [11841, 0]
click at [557, 616] on link "5" at bounding box center [543, 626] width 54 height 26
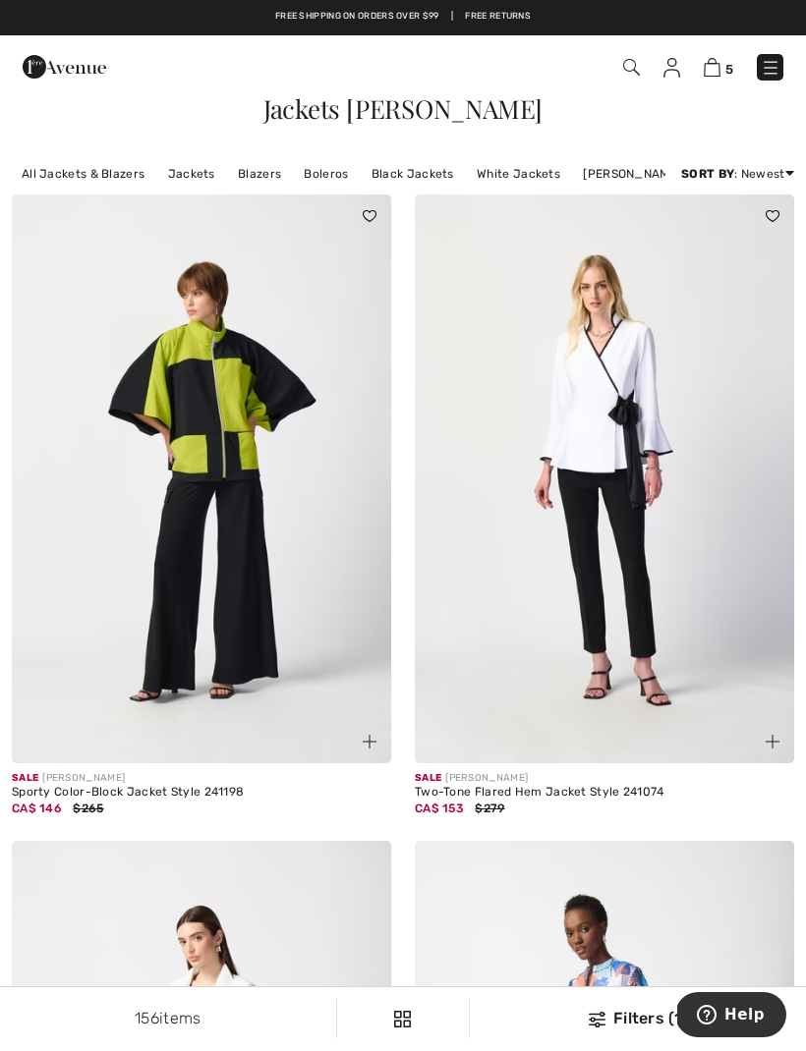
click at [511, 184] on link "White Jackets" at bounding box center [518, 174] width 103 height 26
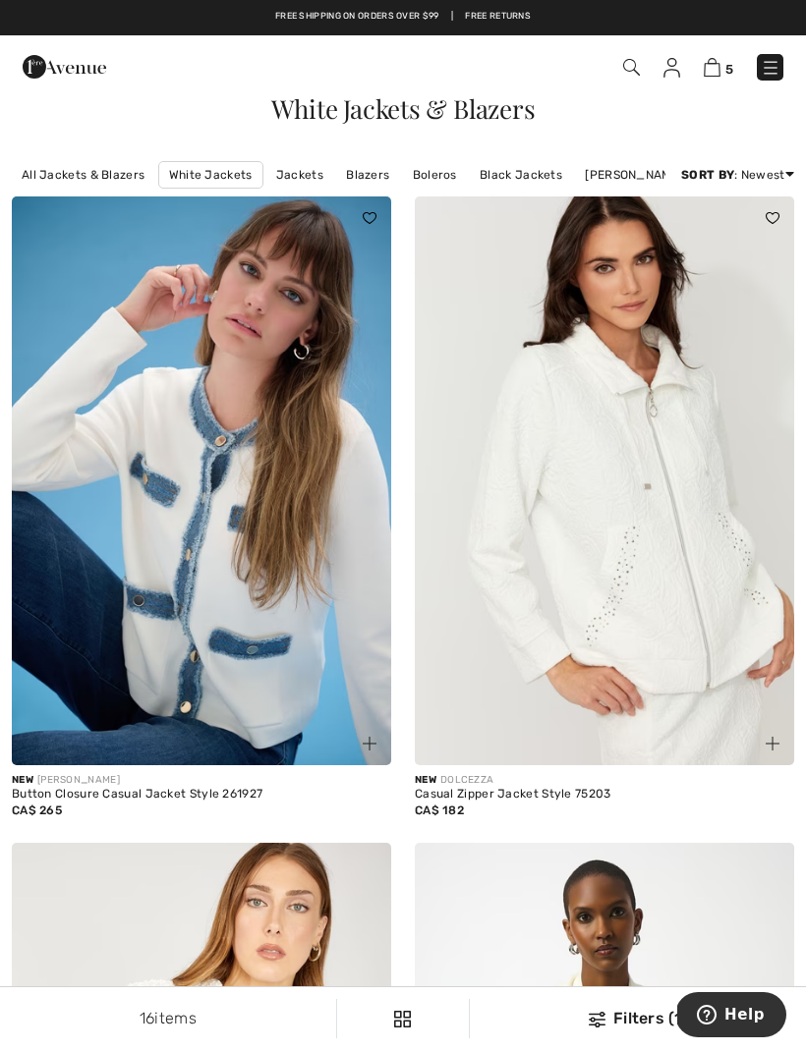
click at [384, 187] on link "Blazers" at bounding box center [367, 175] width 63 height 26
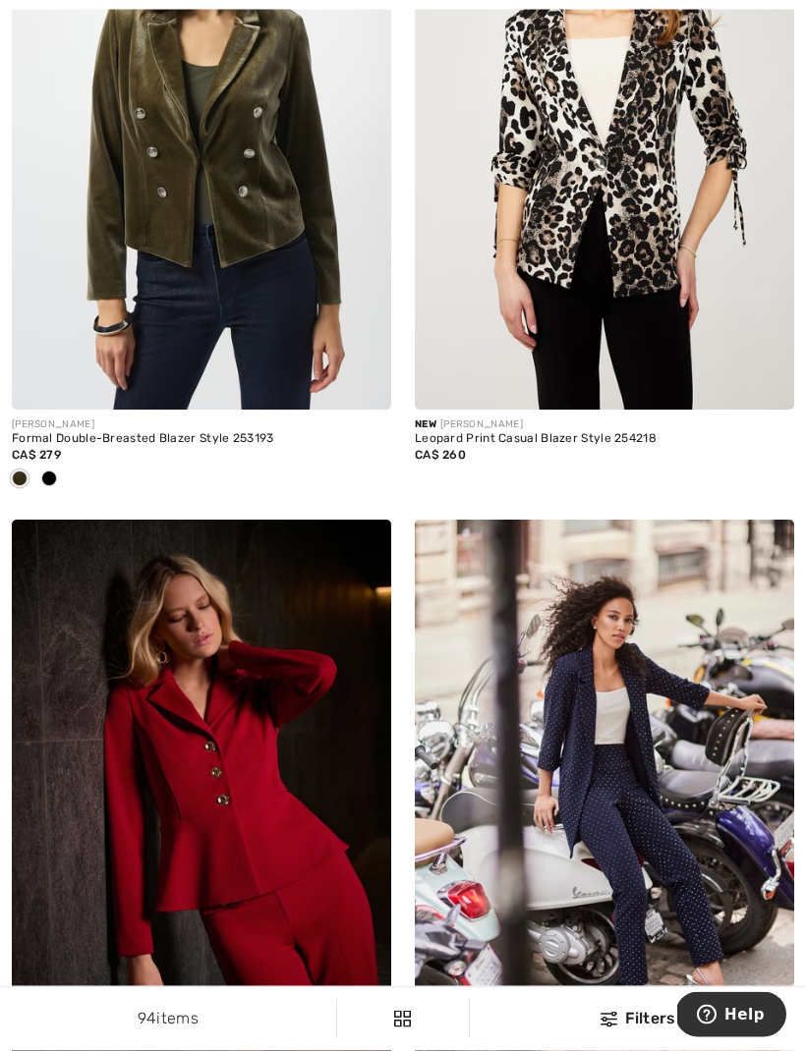
scroll to position [362, 0]
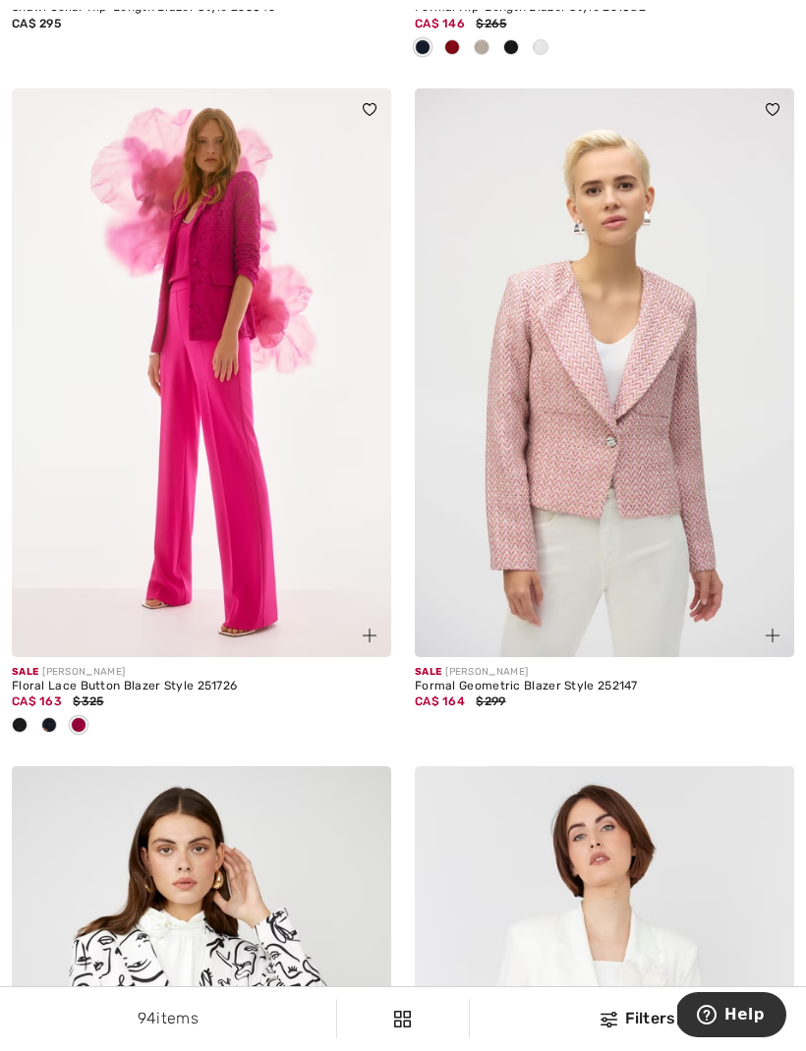
scroll to position [10967, 0]
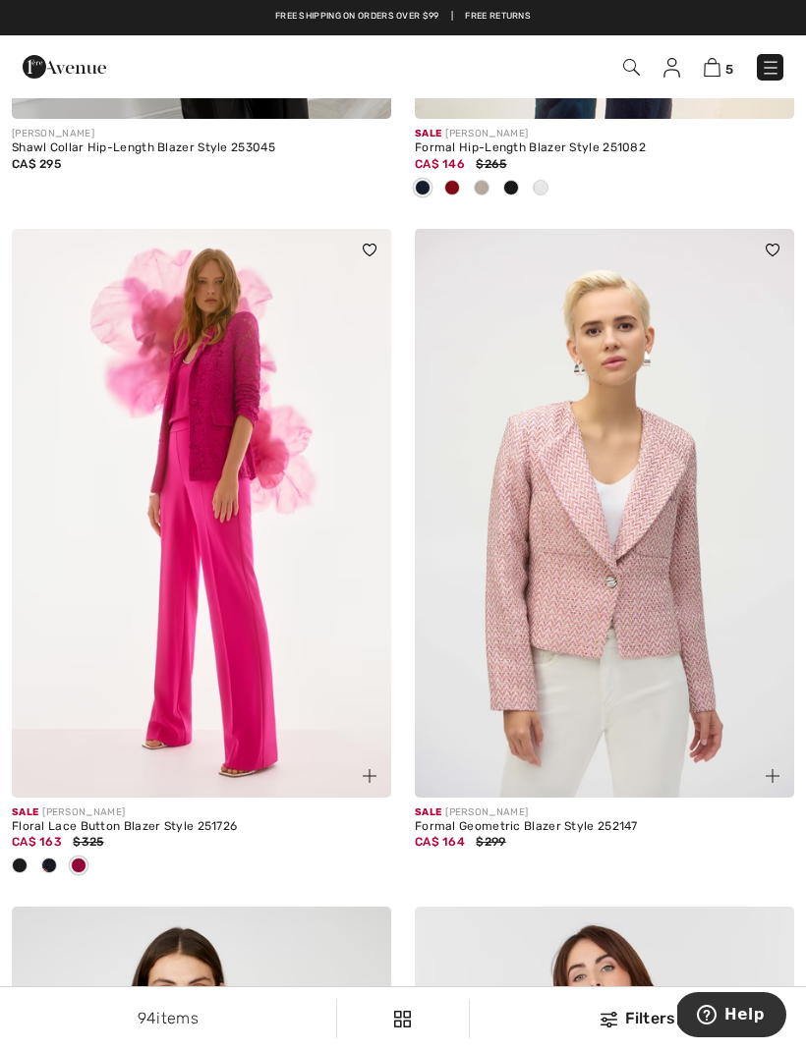
click at [237, 394] on img at bounding box center [201, 513] width 379 height 569
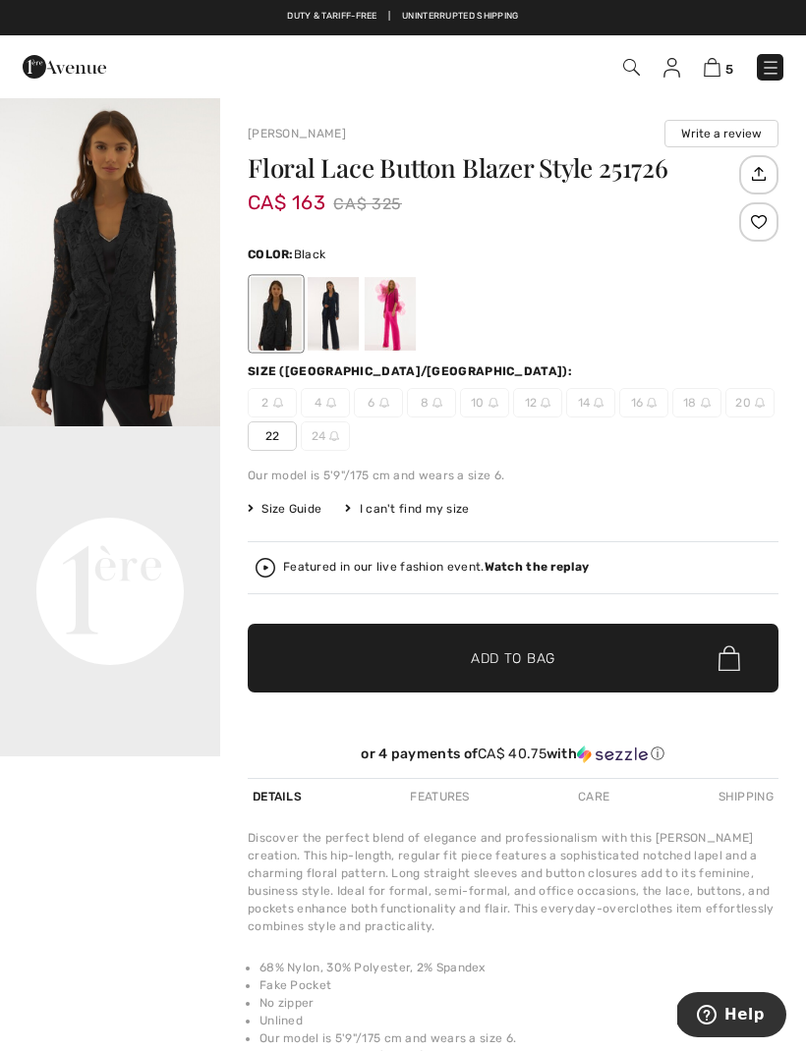
click at [411, 330] on div at bounding box center [390, 314] width 51 height 74
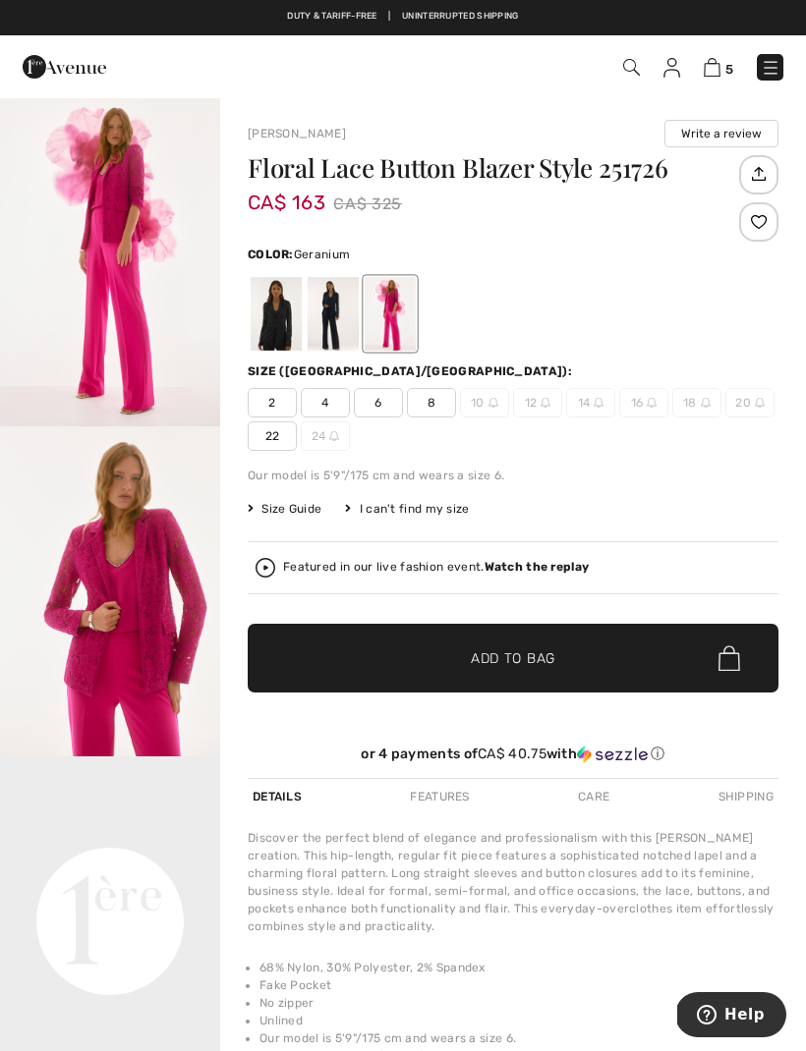
click at [351, 330] on div at bounding box center [333, 314] width 51 height 74
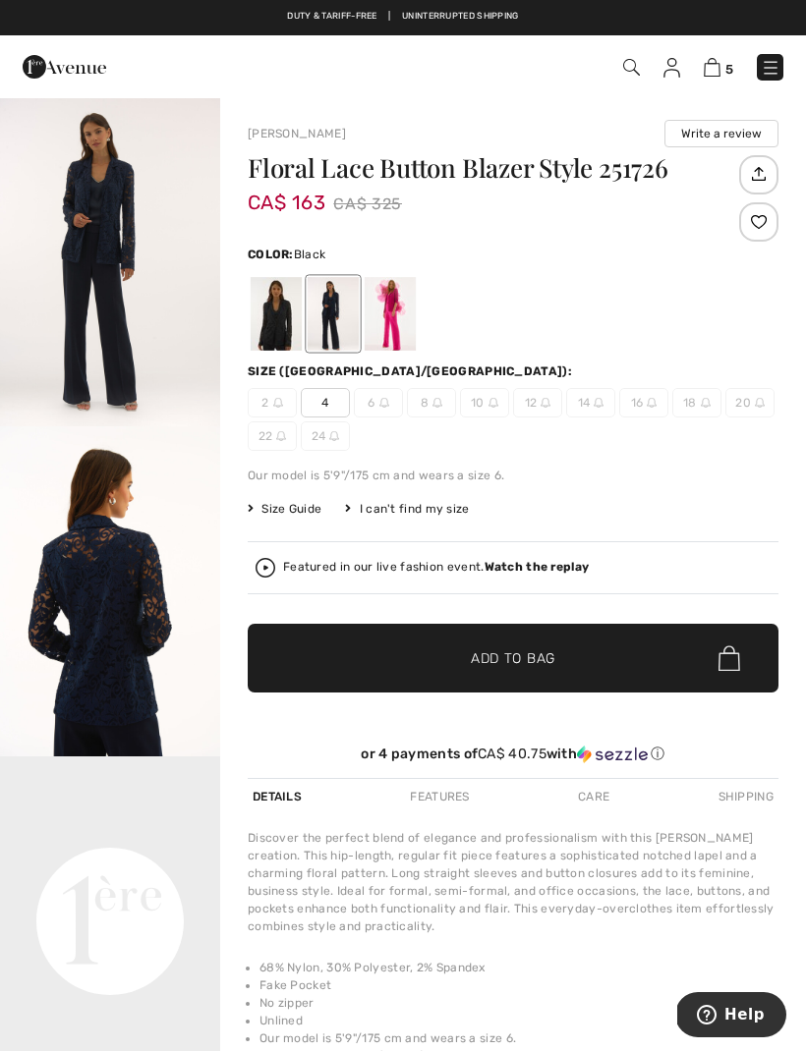
click at [296, 344] on div at bounding box center [276, 314] width 51 height 74
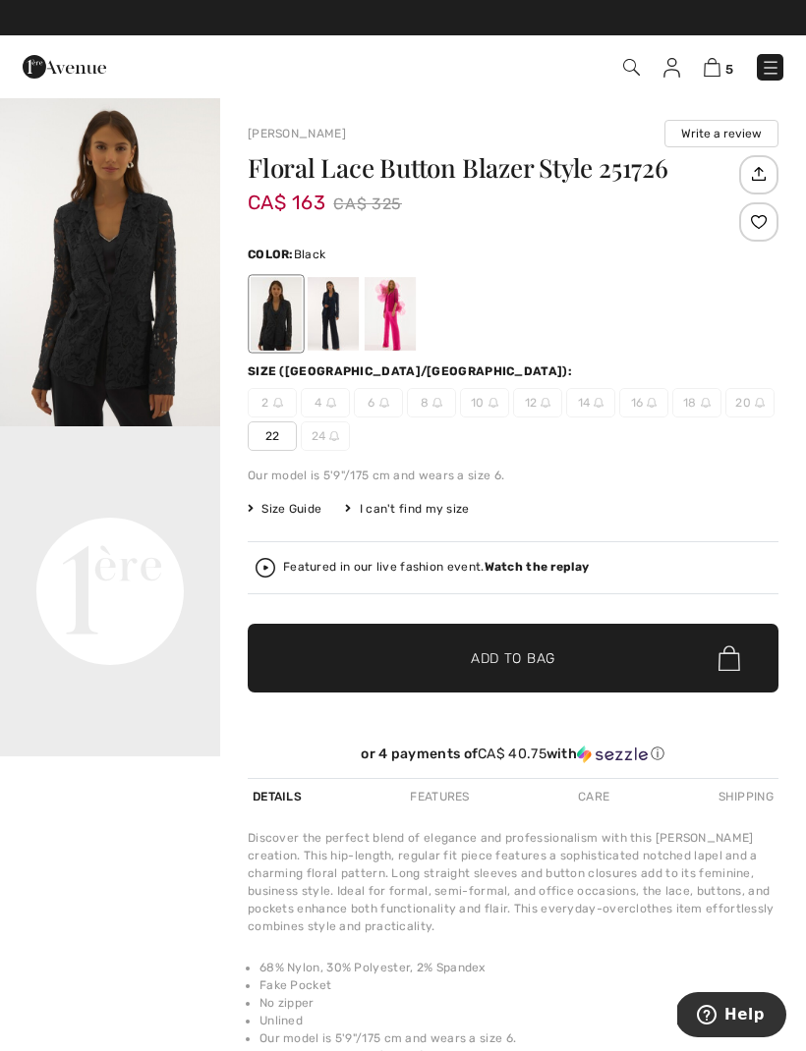
click at [420, 334] on div at bounding box center [513, 314] width 531 height 82
click at [404, 342] on div at bounding box center [390, 314] width 51 height 74
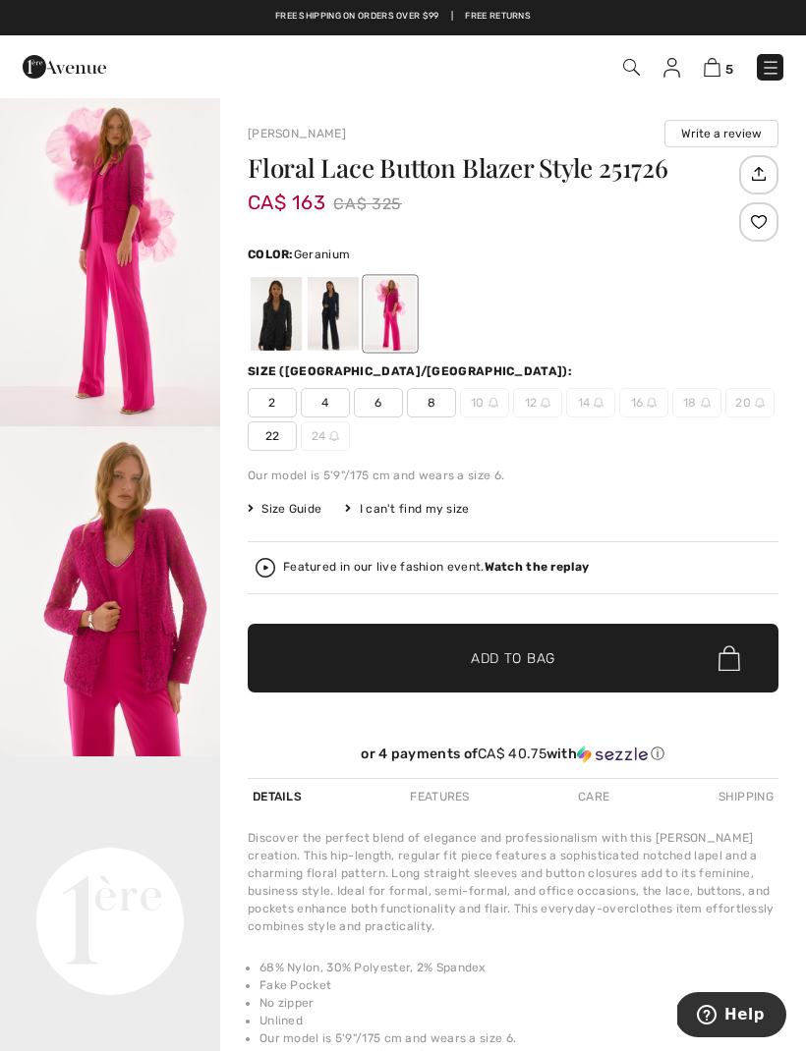
click at [518, 33] on div "Free shipping on orders over $99 | Free Returns" at bounding box center [403, 26] width 806 height 33
click at [383, 22] on link "Free shipping on orders over $99" at bounding box center [357, 17] width 164 height 14
click at [391, 22] on link "Free shipping on orders over $99" at bounding box center [357, 17] width 164 height 14
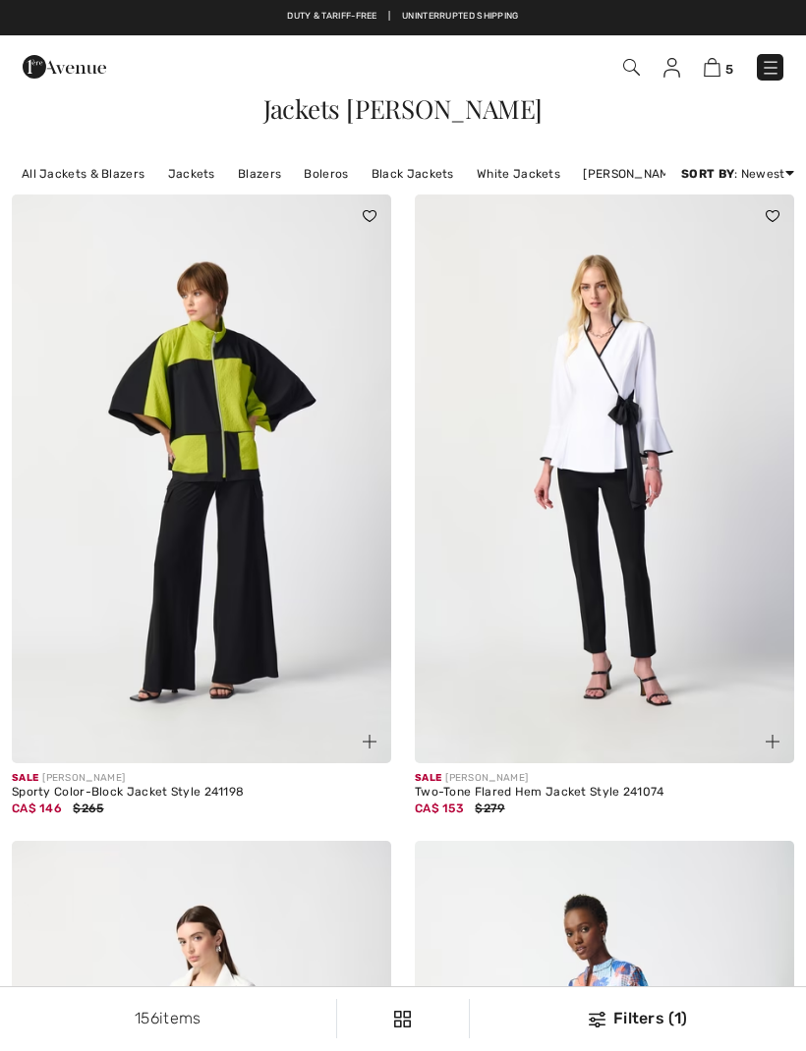
checkbox input "true"
